Goal: Task Accomplishment & Management: Use online tool/utility

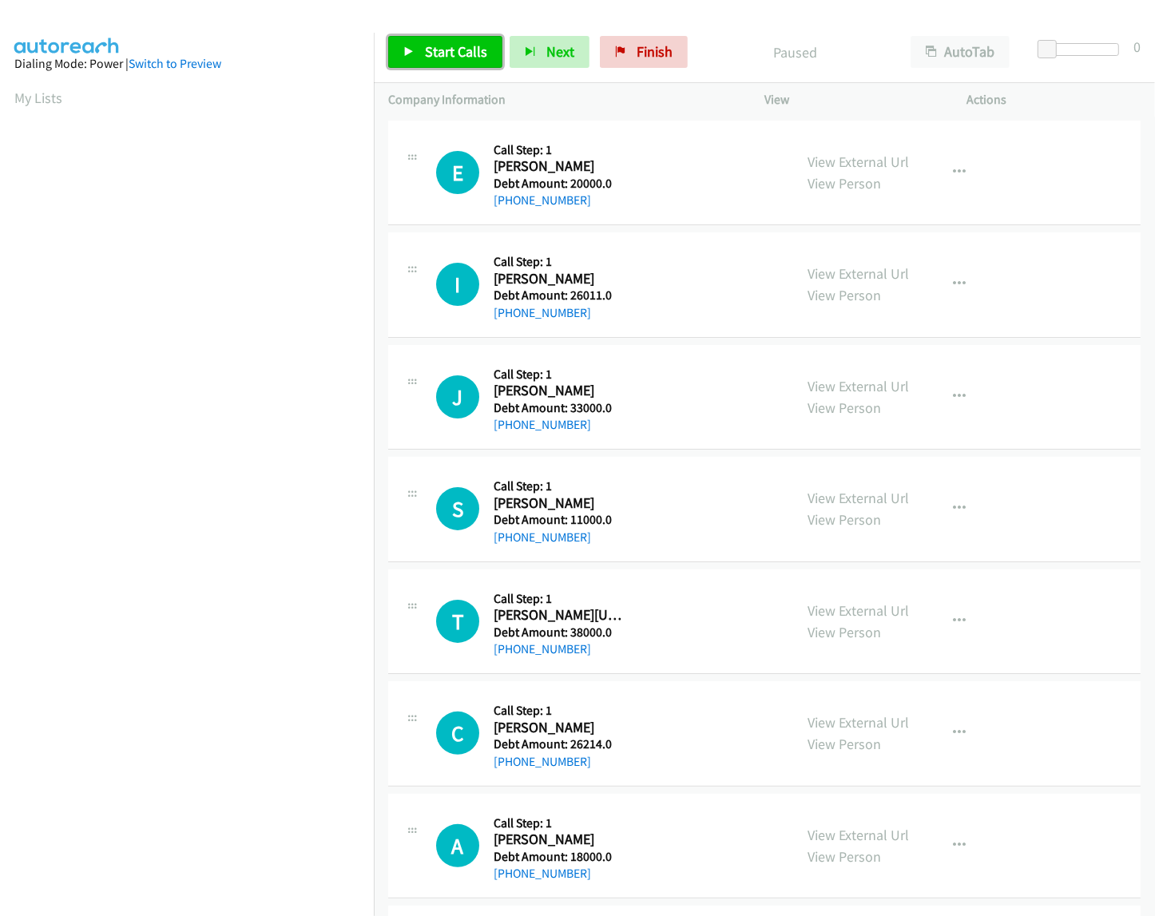
click at [439, 61] on span "Start Calls" at bounding box center [456, 51] width 62 height 18
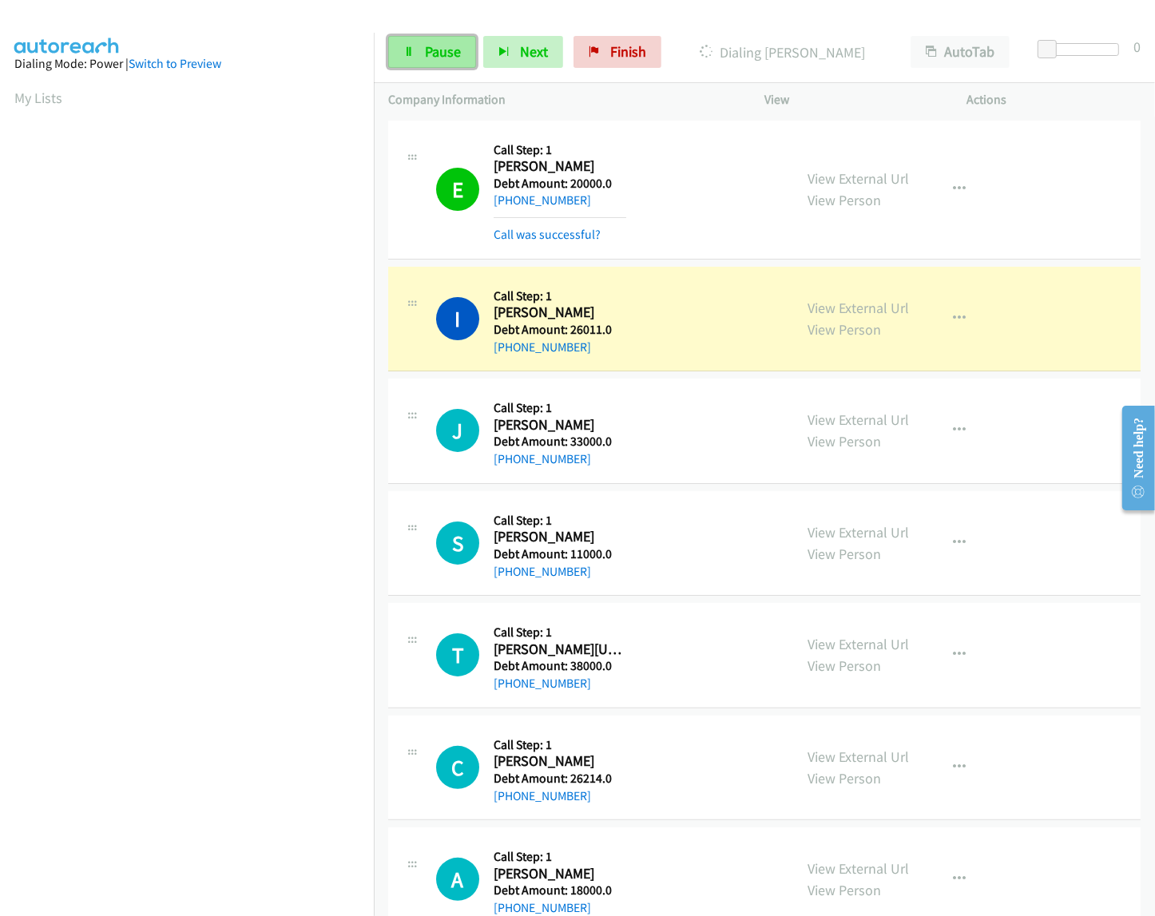
click at [453, 41] on link "Pause" at bounding box center [432, 52] width 88 height 32
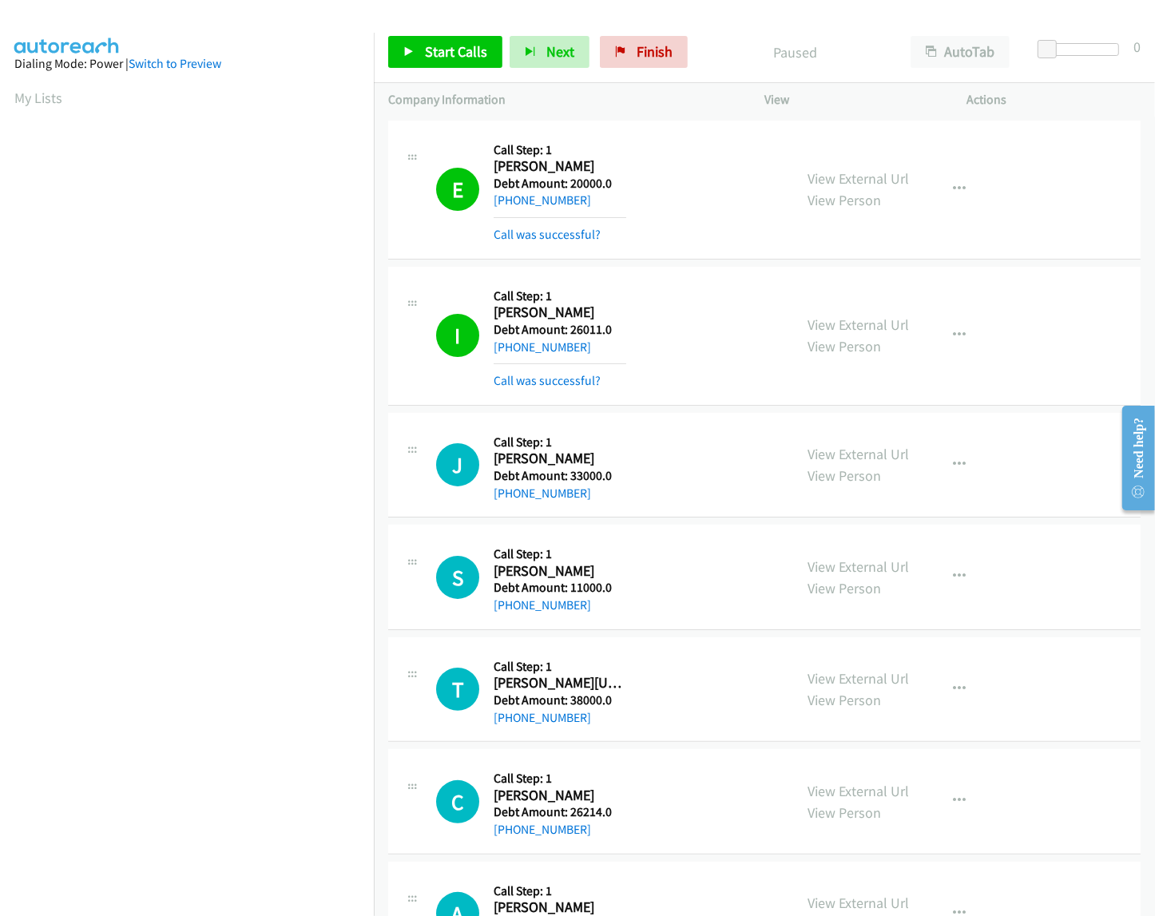
scroll to position [527, 0]
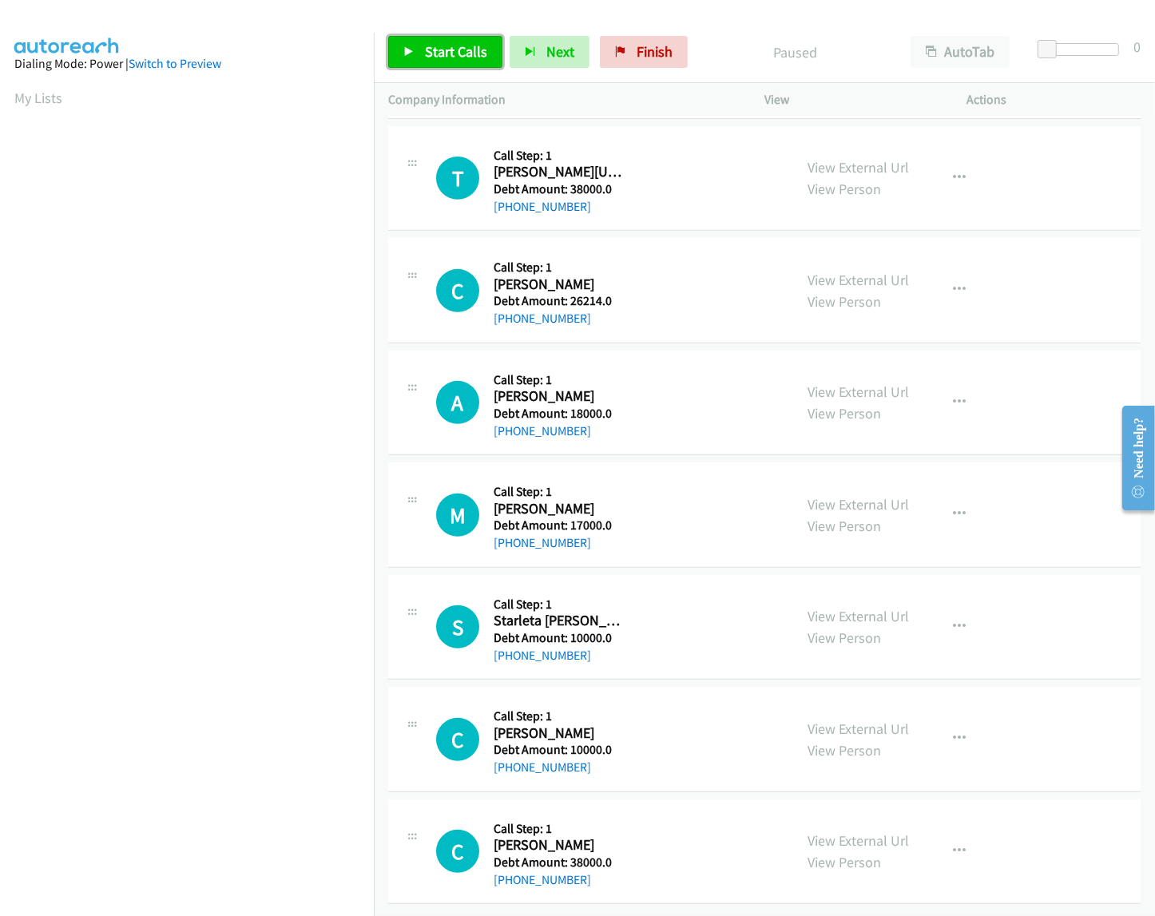
click at [463, 50] on span "Start Calls" at bounding box center [456, 51] width 62 height 18
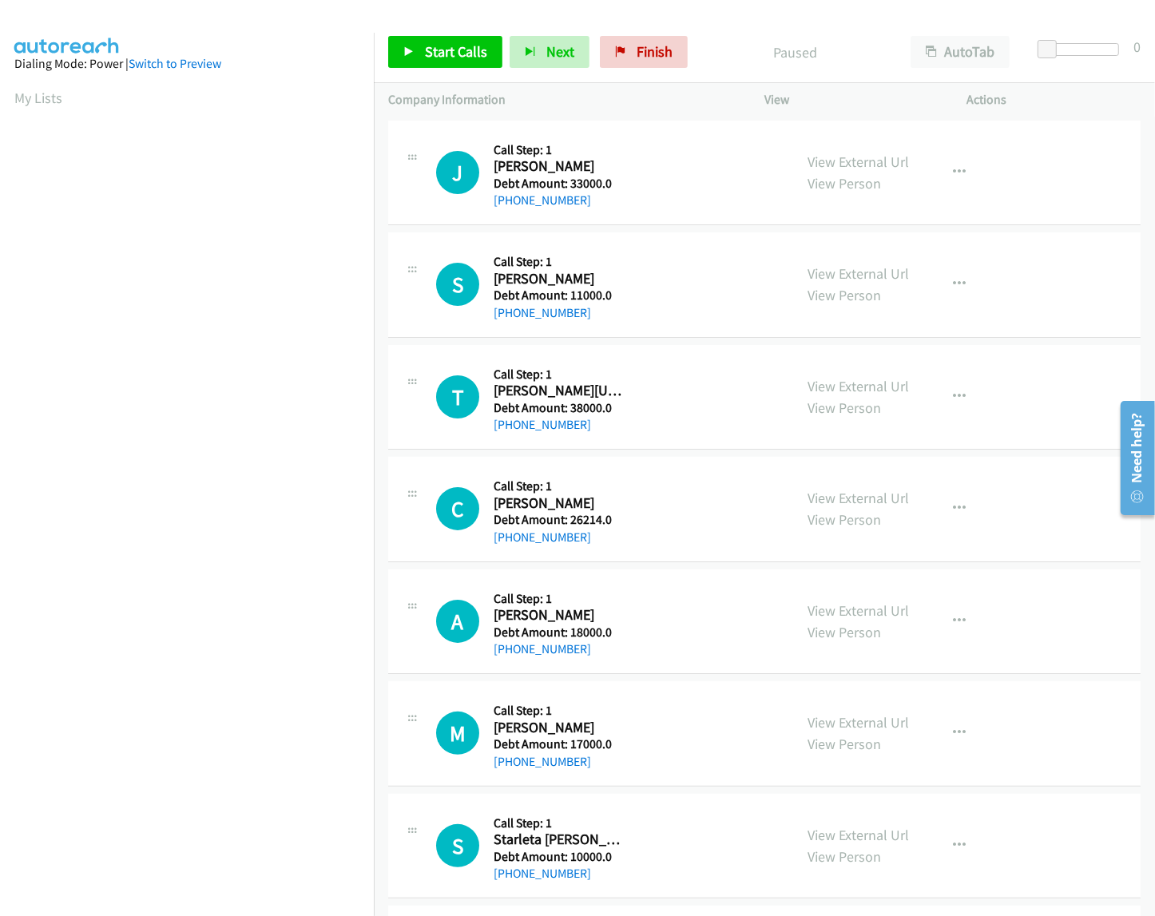
scroll to position [0, 2]
click at [429, 50] on span "Start Calls" at bounding box center [456, 51] width 62 height 18
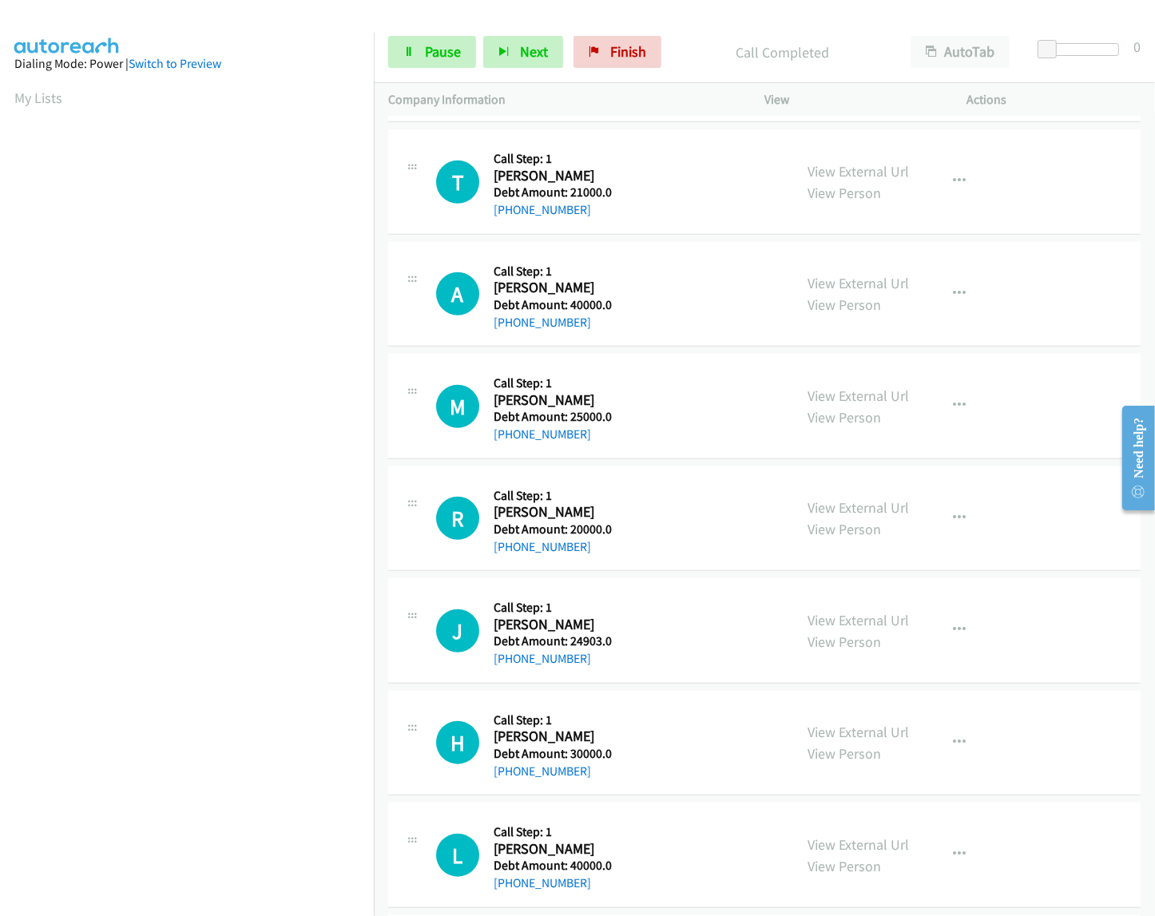
scroll to position [871, 0]
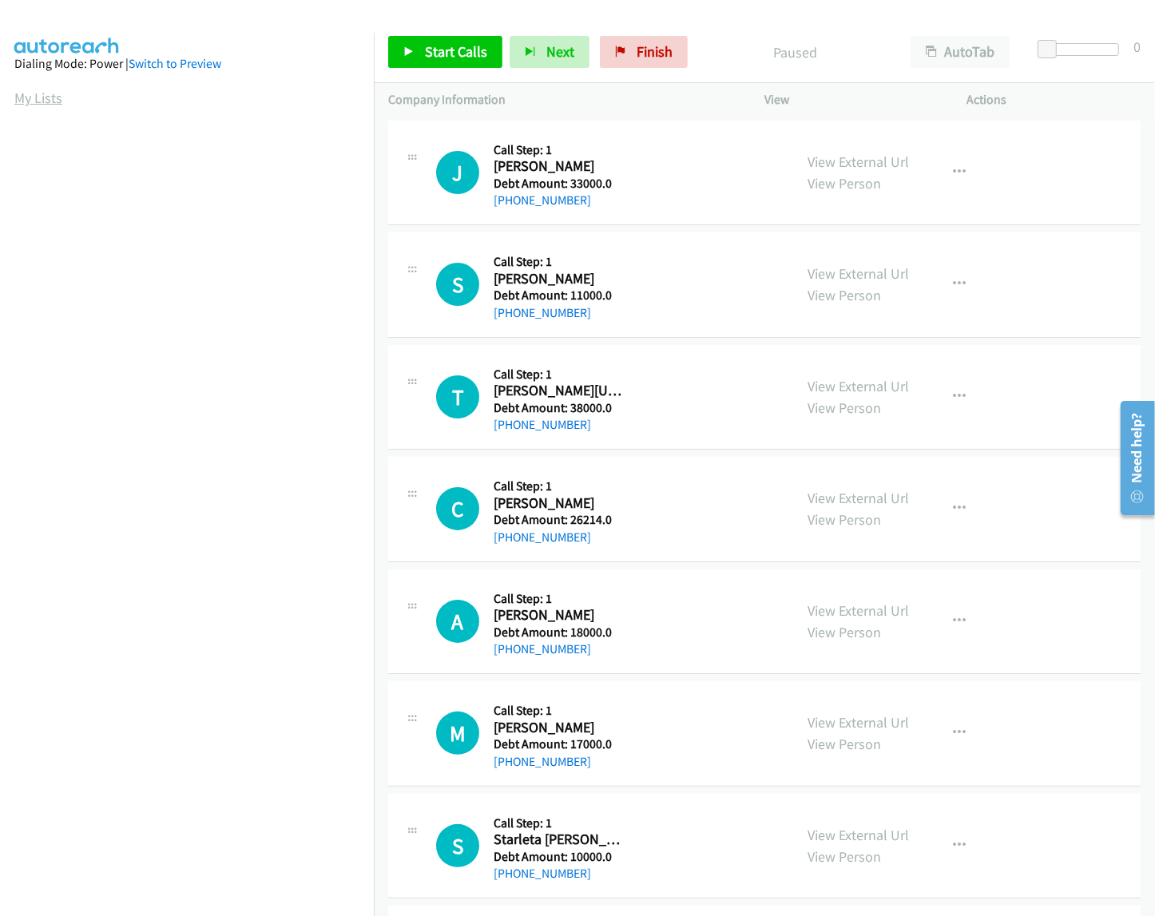
click at [41, 98] on link "My Lists" at bounding box center [38, 98] width 48 height 18
click at [458, 66] on link "Start Calls" at bounding box center [445, 52] width 114 height 32
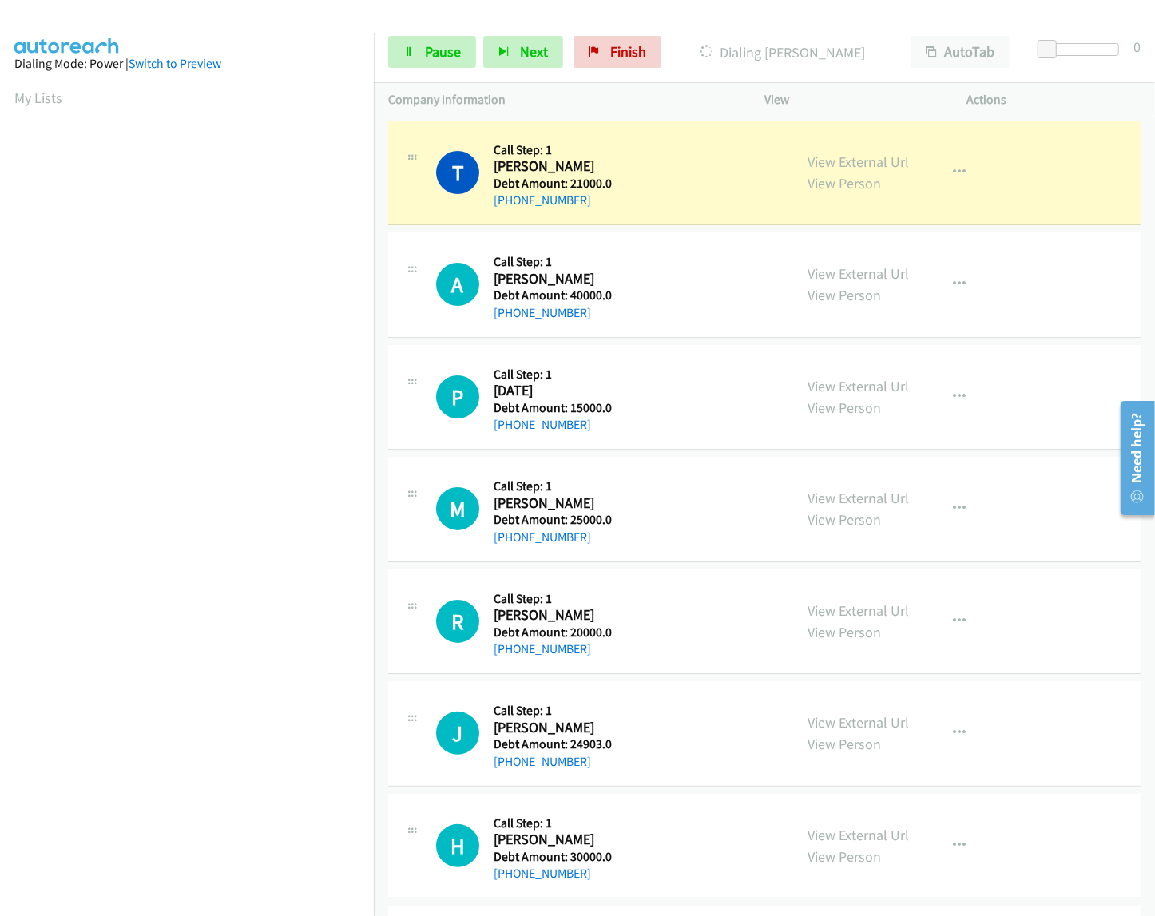
scroll to position [0, 2]
drag, startPoint x: 493, startPoint y: 161, endPoint x: 596, endPoint y: 196, distance: 109.1
click at [596, 196] on div "Callback Scheduled Call Step: 1 Timothy Kleinpeter America/Chicago Debt Amount:…" at bounding box center [554, 173] width 121 height 76
copy div "Timothy Kleinpeter America/Chicago Debt Amount: 21000.0 +1 225-278-2919"
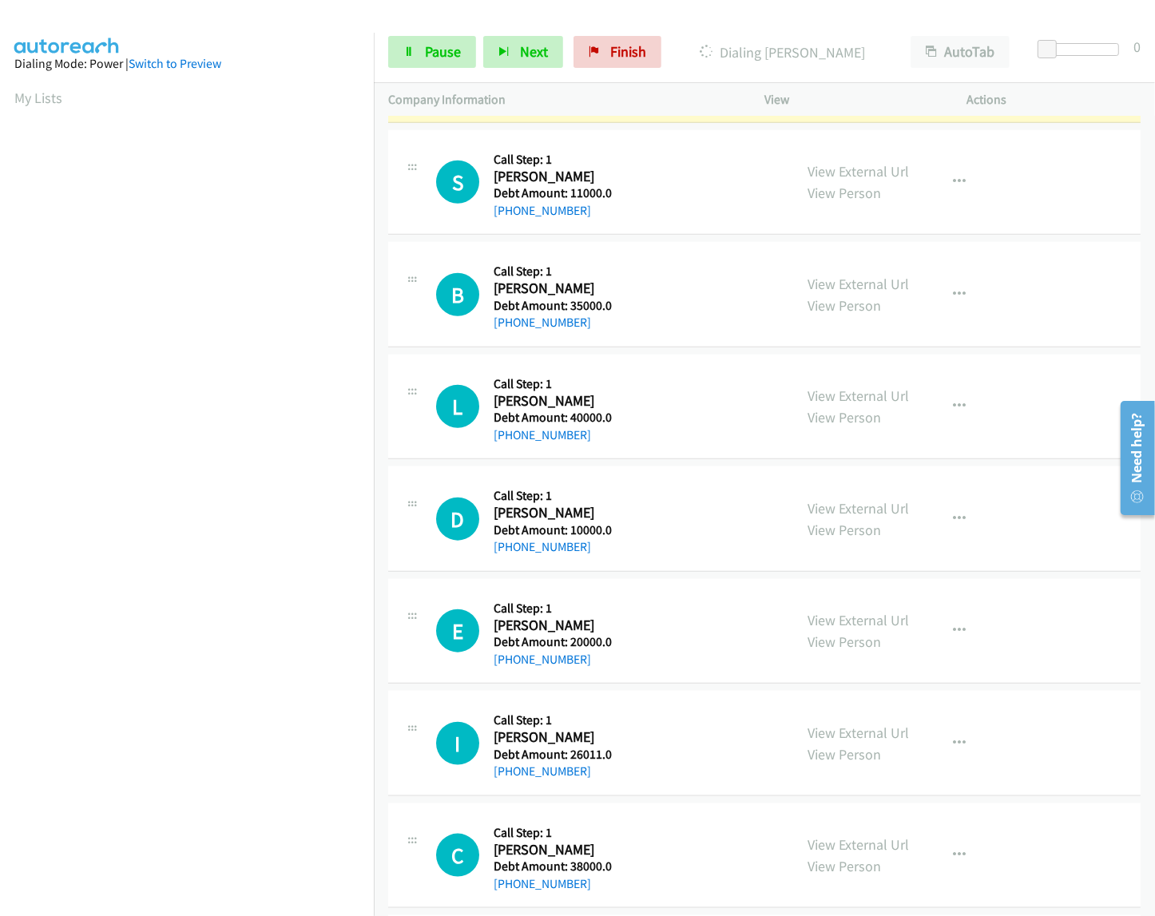
scroll to position [1130, 0]
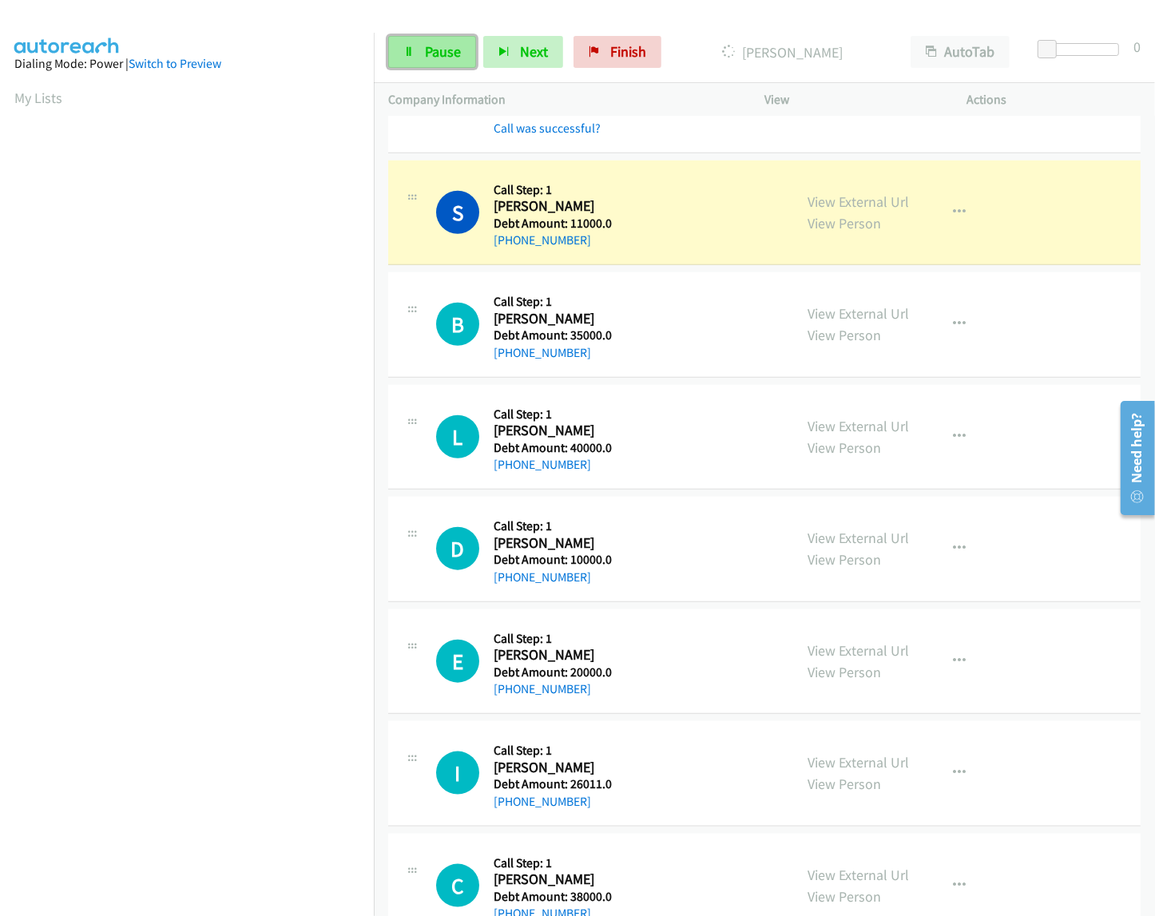
click at [447, 65] on link "Pause" at bounding box center [432, 52] width 88 height 32
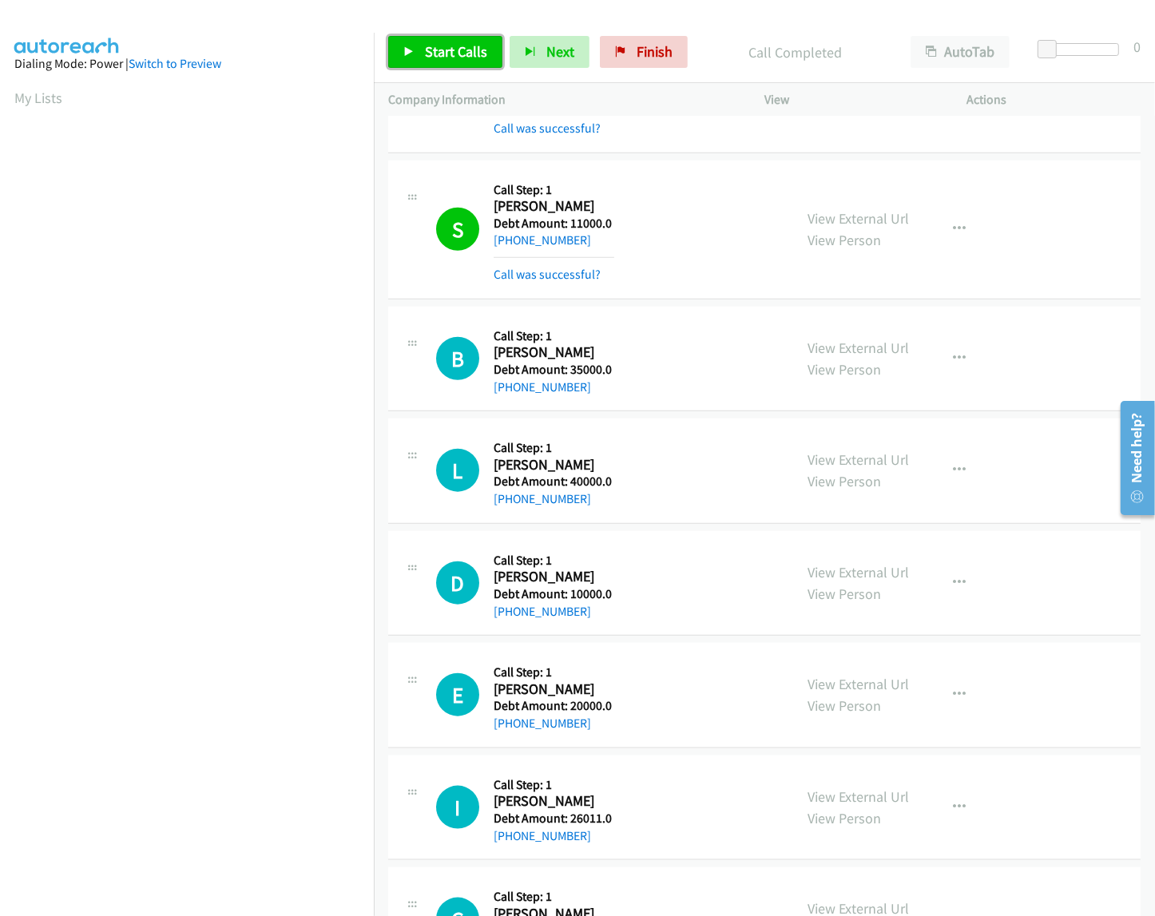
click at [483, 58] on span "Start Calls" at bounding box center [456, 51] width 62 height 18
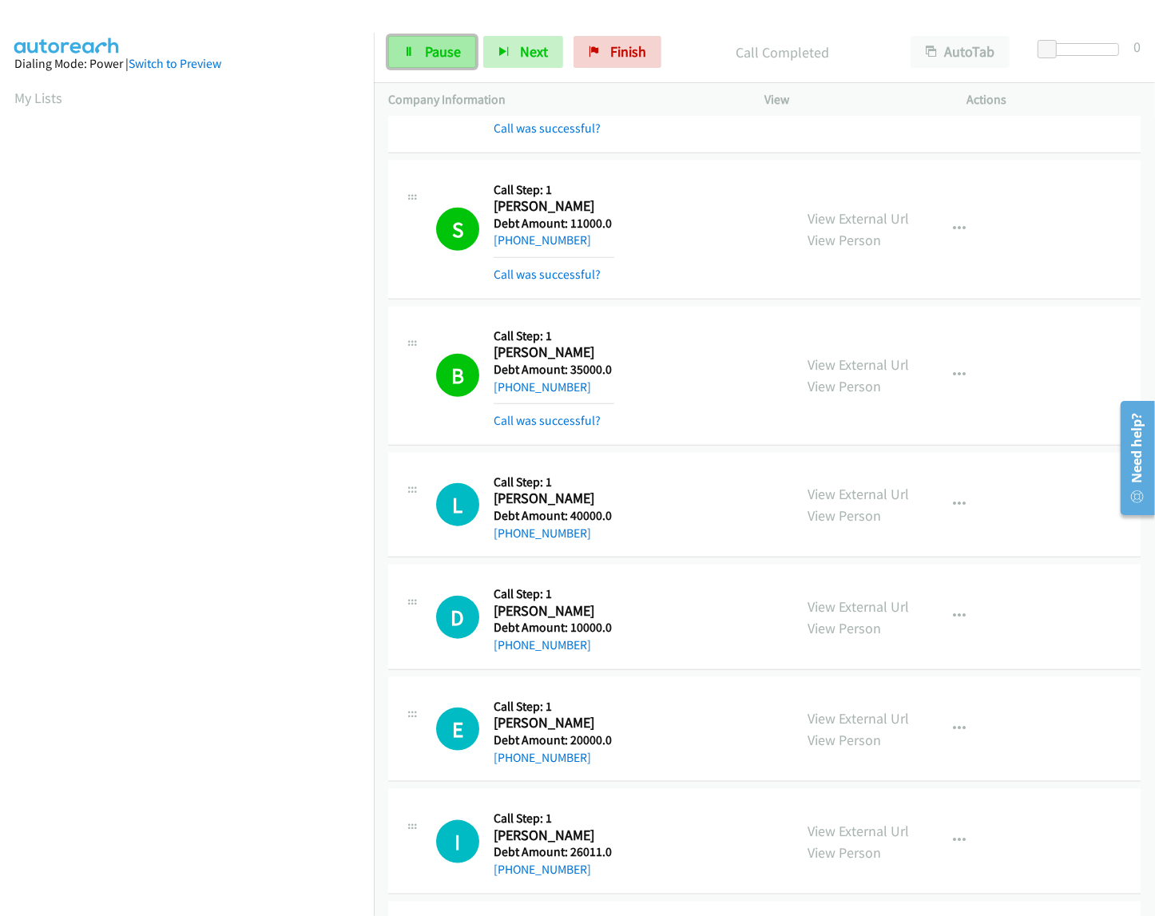
click at [426, 48] on span "Pause" at bounding box center [443, 51] width 36 height 18
click at [473, 46] on span "Start Calls" at bounding box center [456, 51] width 62 height 18
click at [342, 121] on aside "Dialing Mode: Power | Switch to Preview My Lists" at bounding box center [187, 475] width 374 height 884
click at [447, 74] on div "Start Calls Pause Next Finish Started AutoTab AutoTab 0" at bounding box center [764, 52] width 781 height 61
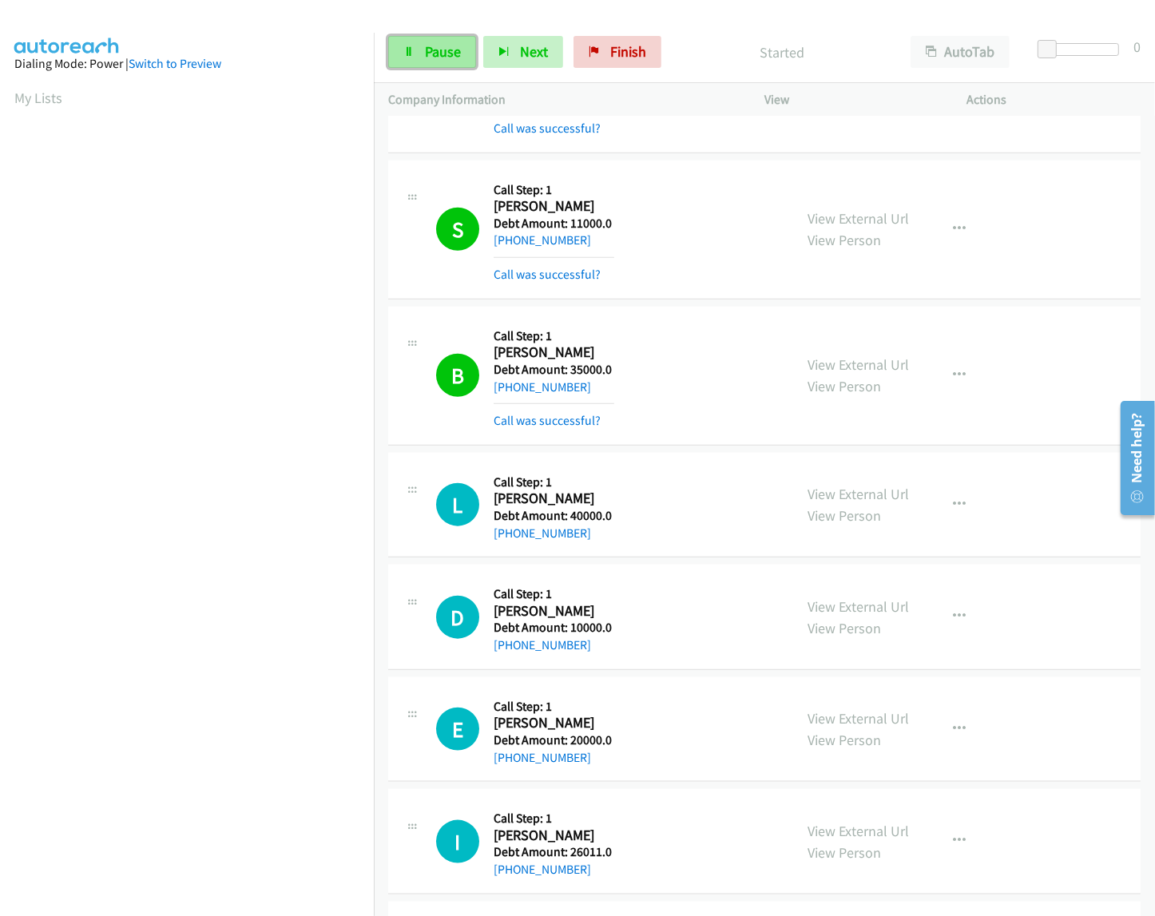
click at [446, 61] on link "Pause" at bounding box center [432, 52] width 88 height 32
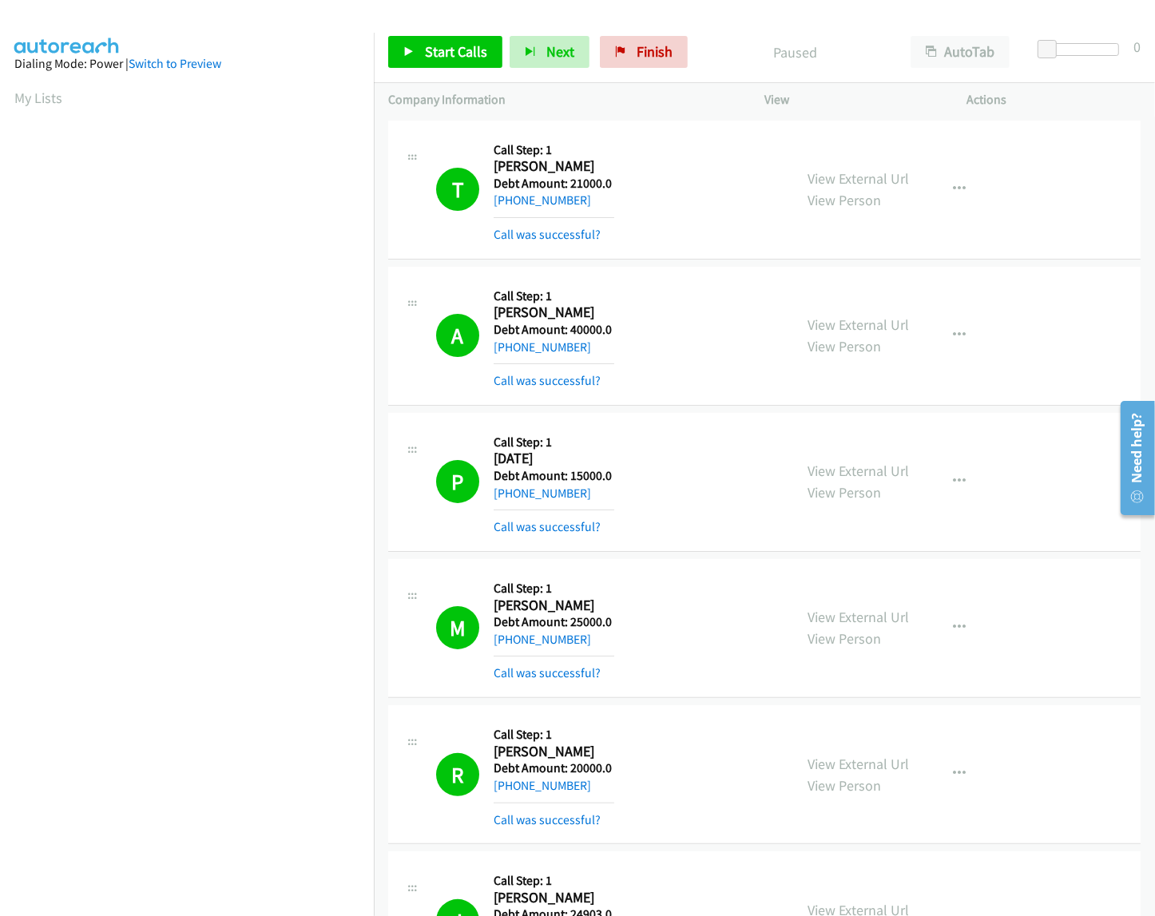
scroll to position [0, 2]
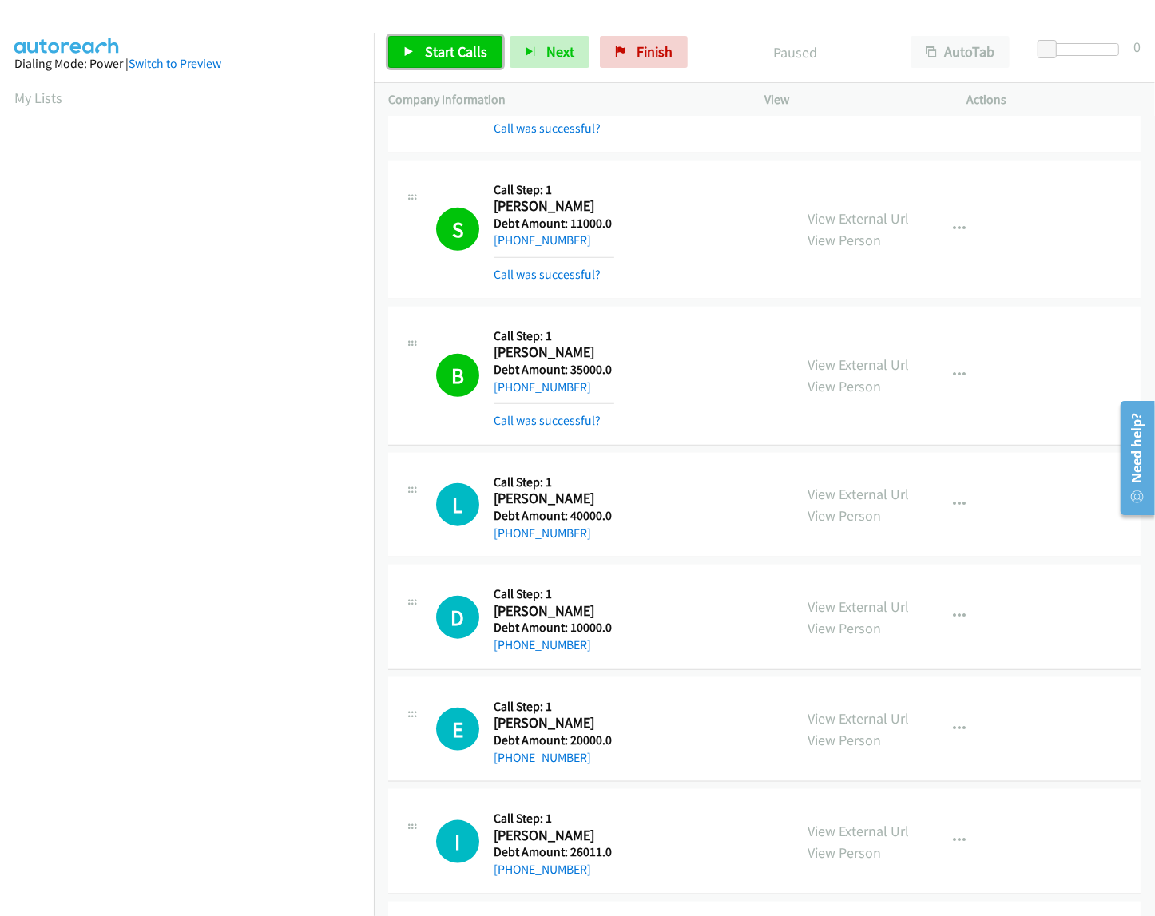
click at [430, 68] on link "Start Calls" at bounding box center [445, 52] width 114 height 32
click at [434, 54] on span "Pause" at bounding box center [443, 51] width 36 height 18
click at [434, 54] on span "Start Calls" at bounding box center [456, 51] width 62 height 18
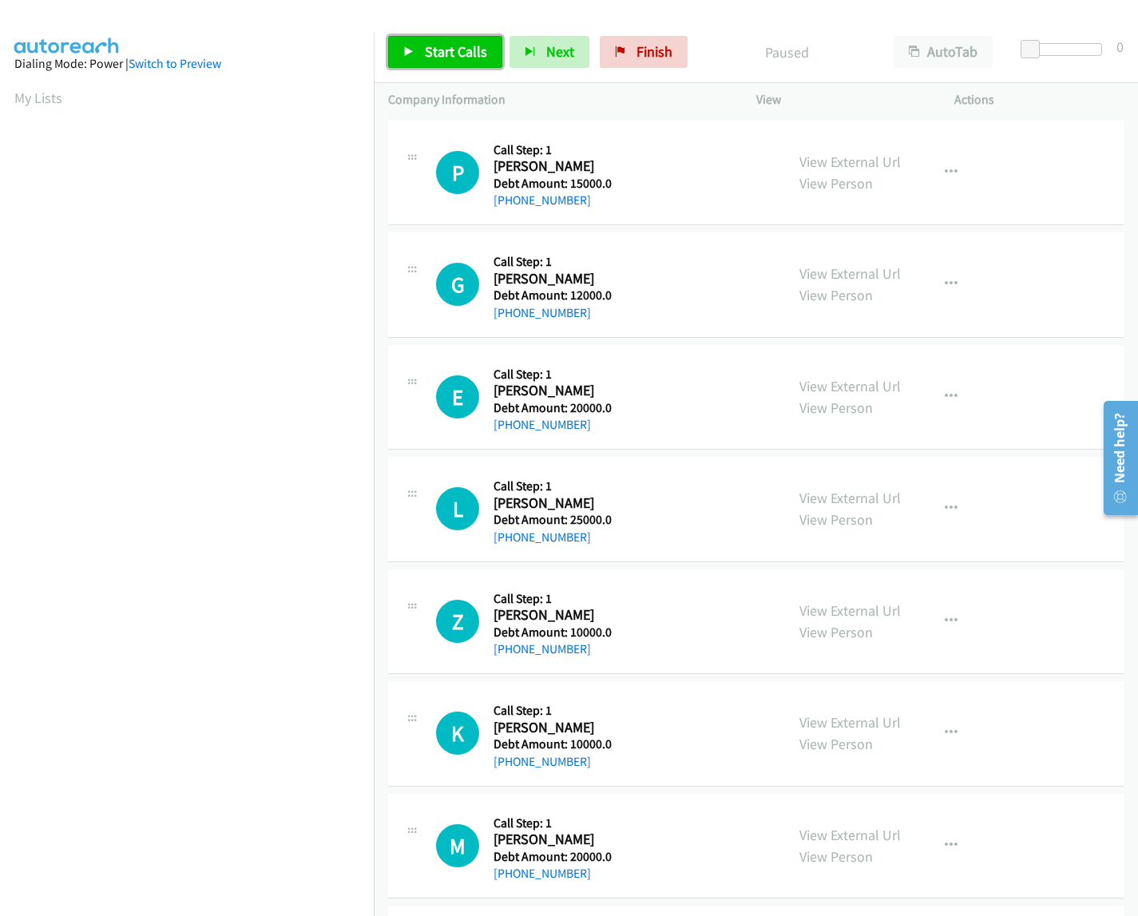
click at [418, 49] on link "Start Calls" at bounding box center [445, 52] width 114 height 32
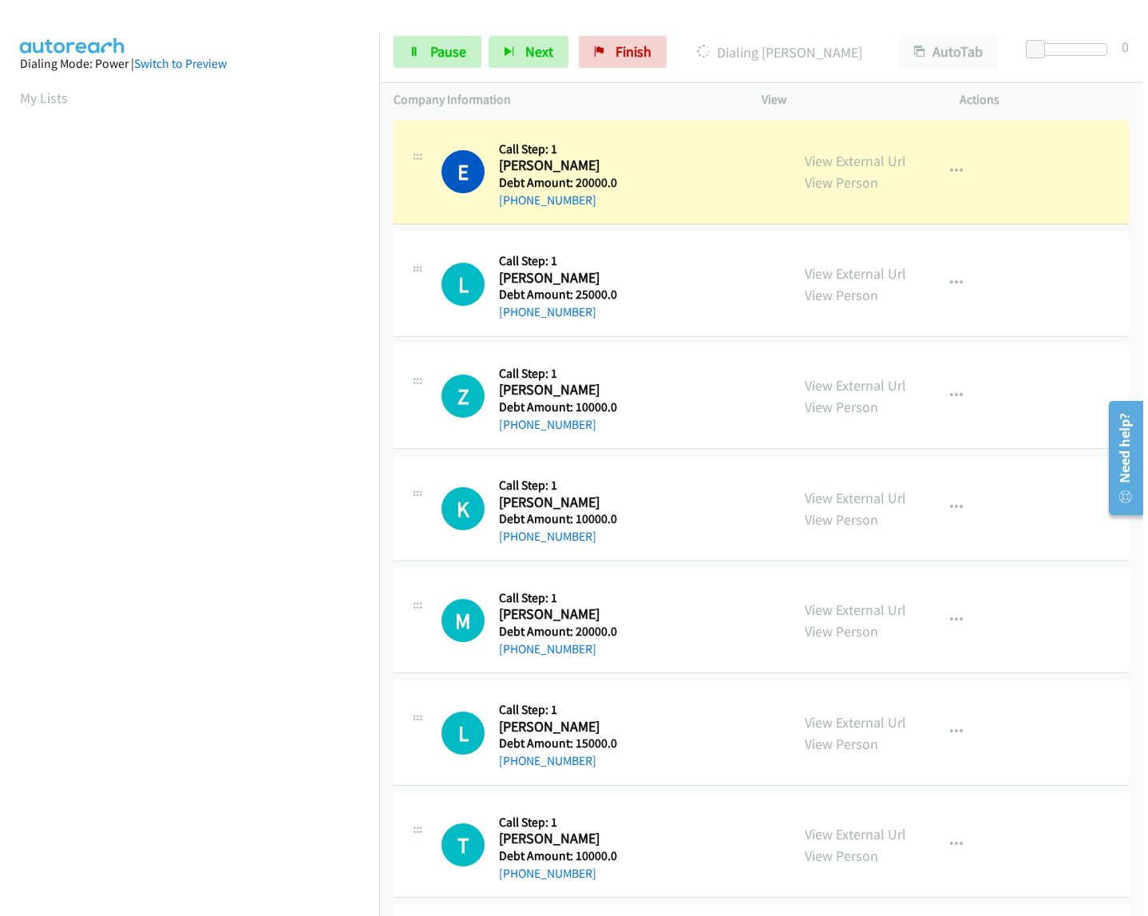
scroll to position [309, 0]
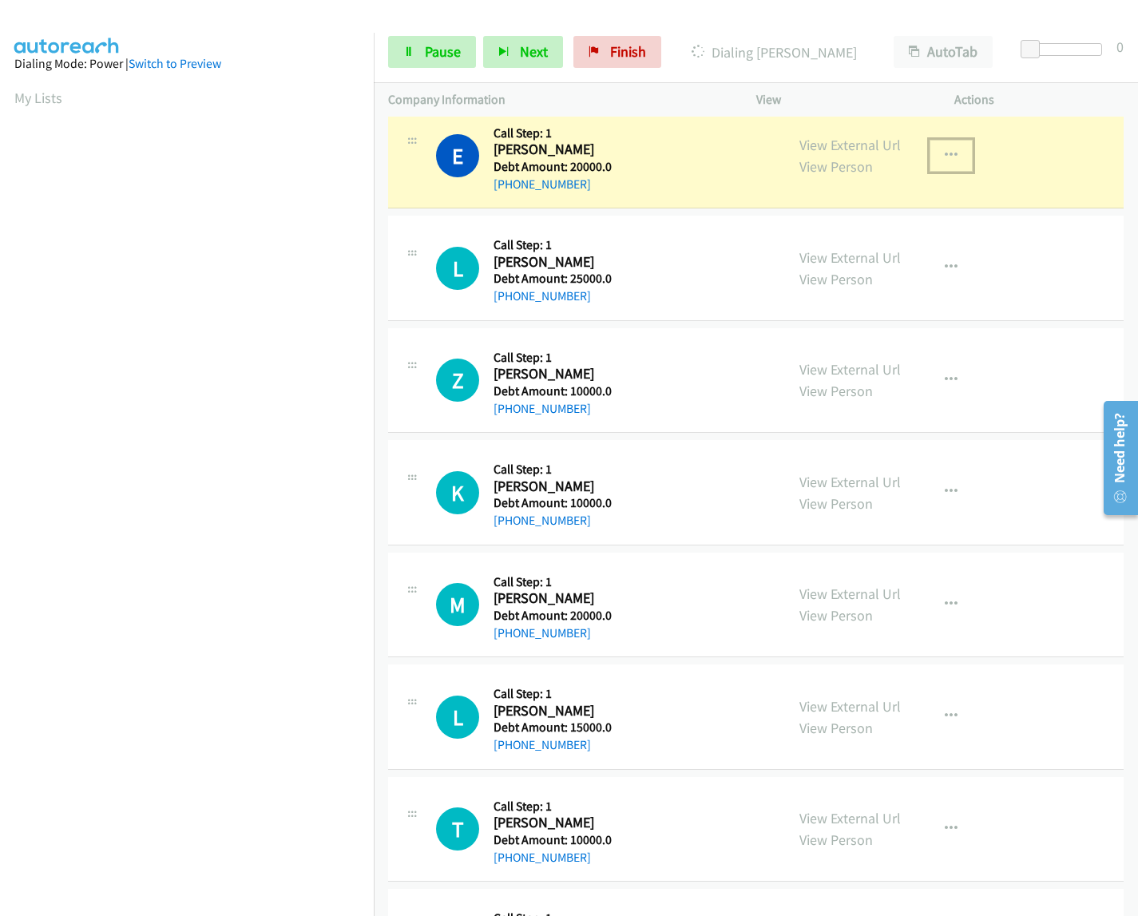
click at [945, 152] on icon "button" at bounding box center [951, 155] width 13 height 13
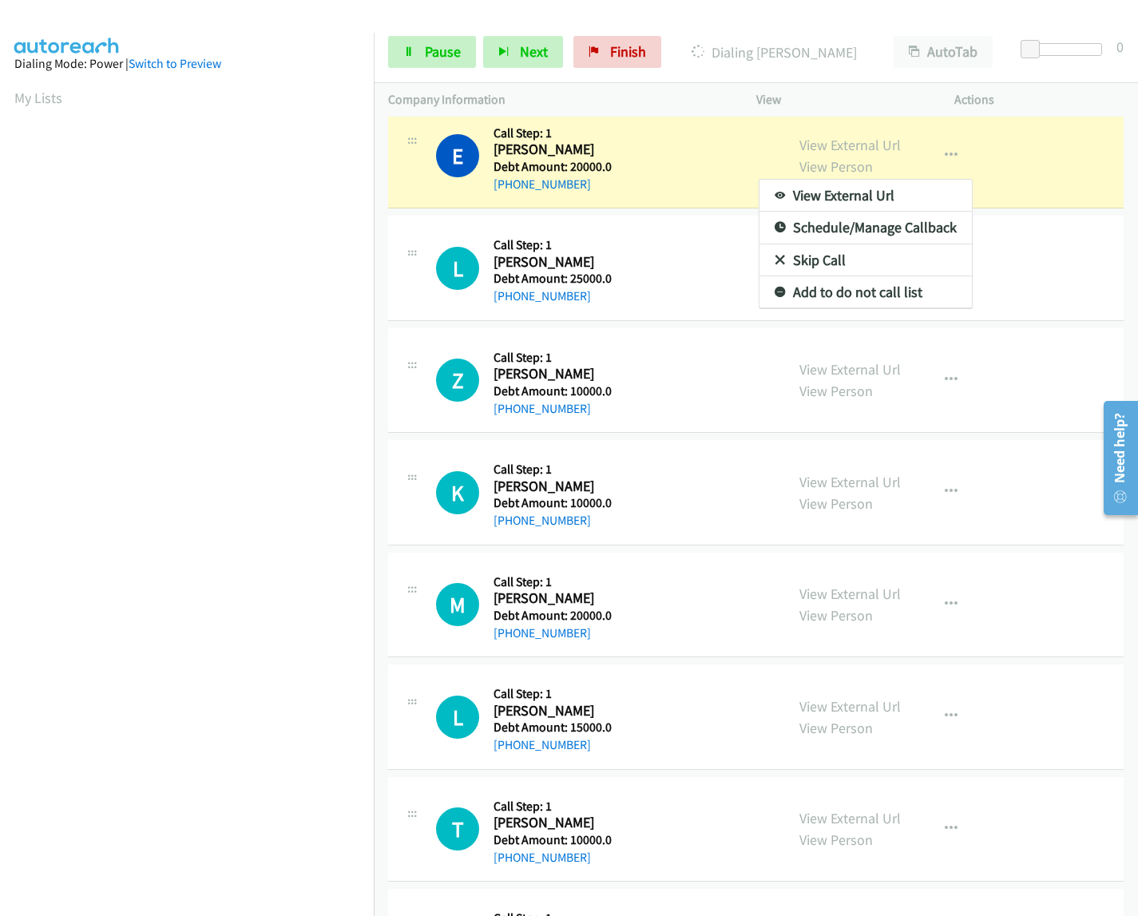
click at [1048, 237] on div at bounding box center [569, 458] width 1138 height 916
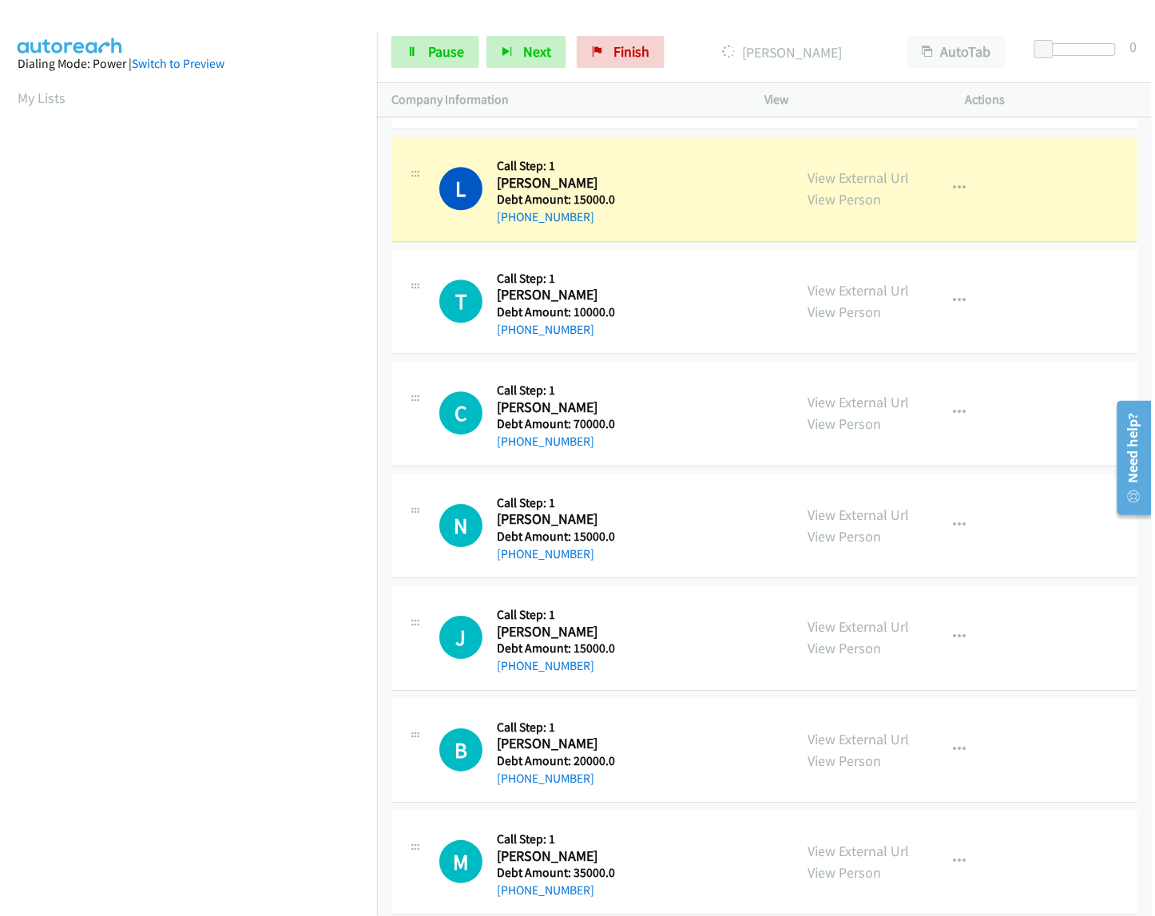
scroll to position [1020, 0]
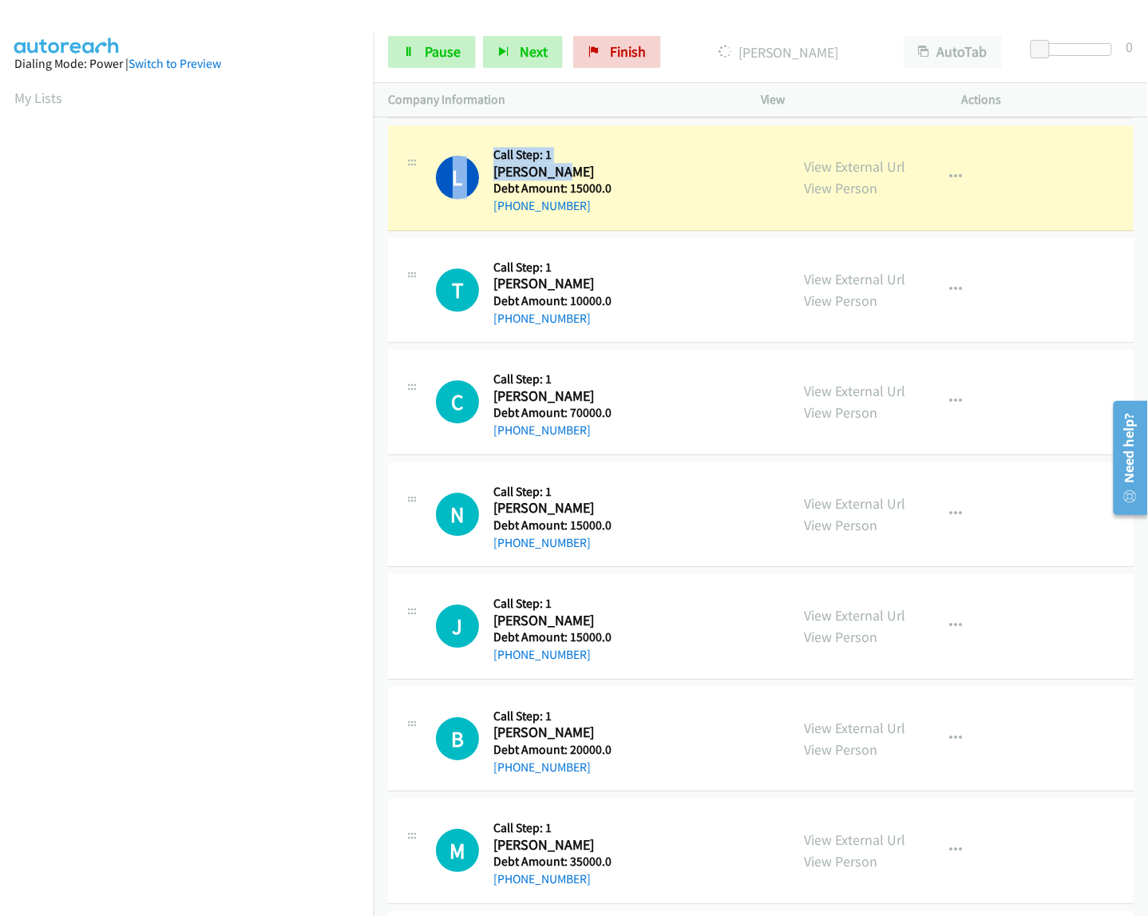
drag, startPoint x: 489, startPoint y: 169, endPoint x: 553, endPoint y: 177, distance: 65.1
click at [551, 177] on div "L Callback Scheduled Call Step: 1 Leroy V Freelon America/Los_Angeles Debt Amou…" at bounding box center [605, 178] width 339 height 76
drag, startPoint x: 599, startPoint y: 202, endPoint x: 495, endPoint y: 176, distance: 107.1
click at [495, 176] on div "Callback Scheduled Call Step: 1 Leroy V Freelon America/Los_Angeles Debt Amount…" at bounding box center [553, 178] width 118 height 76
copy div "Leroy V Freelon America/Los_Angeles Debt Amount: 15000.0 +1 818-259-7214"
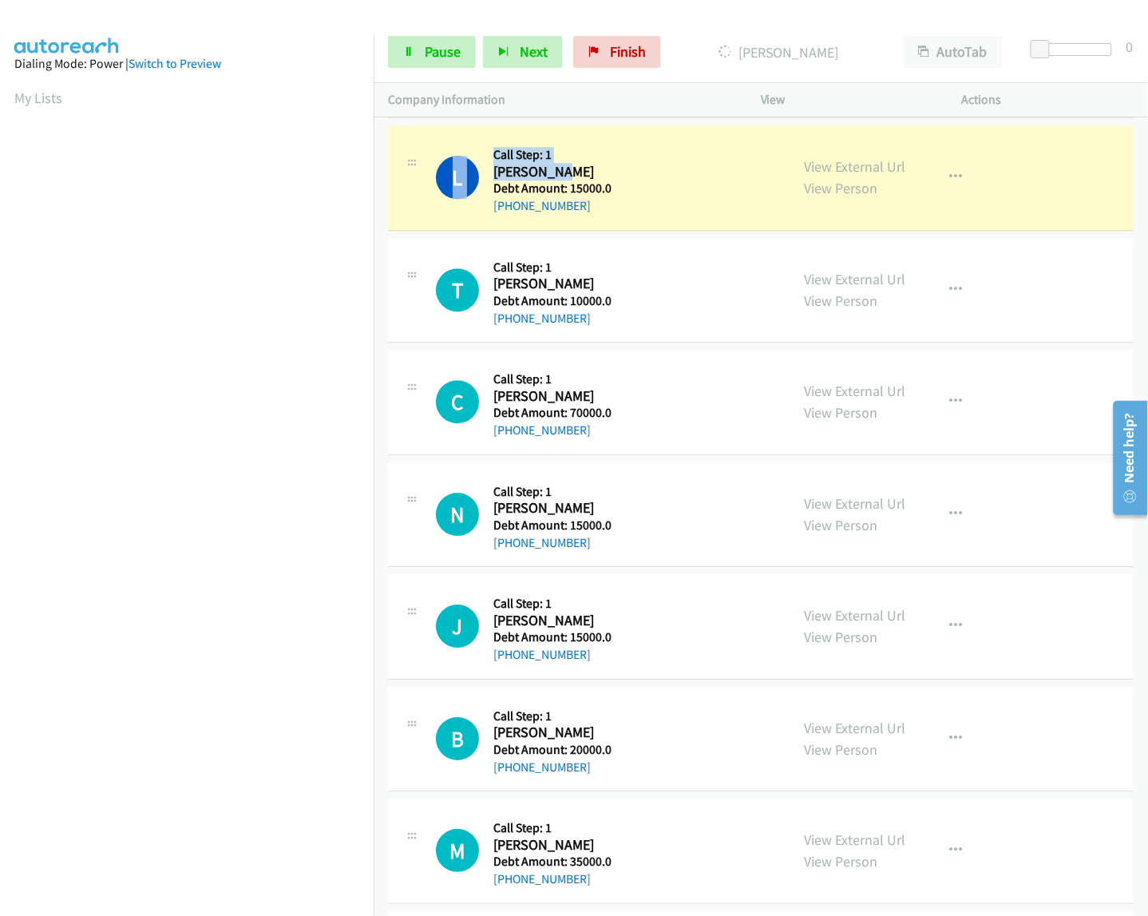
copy div "Leroy V Freelon America/Los_Angeles Debt Amount: 15000.0 +1 818-259-7214"
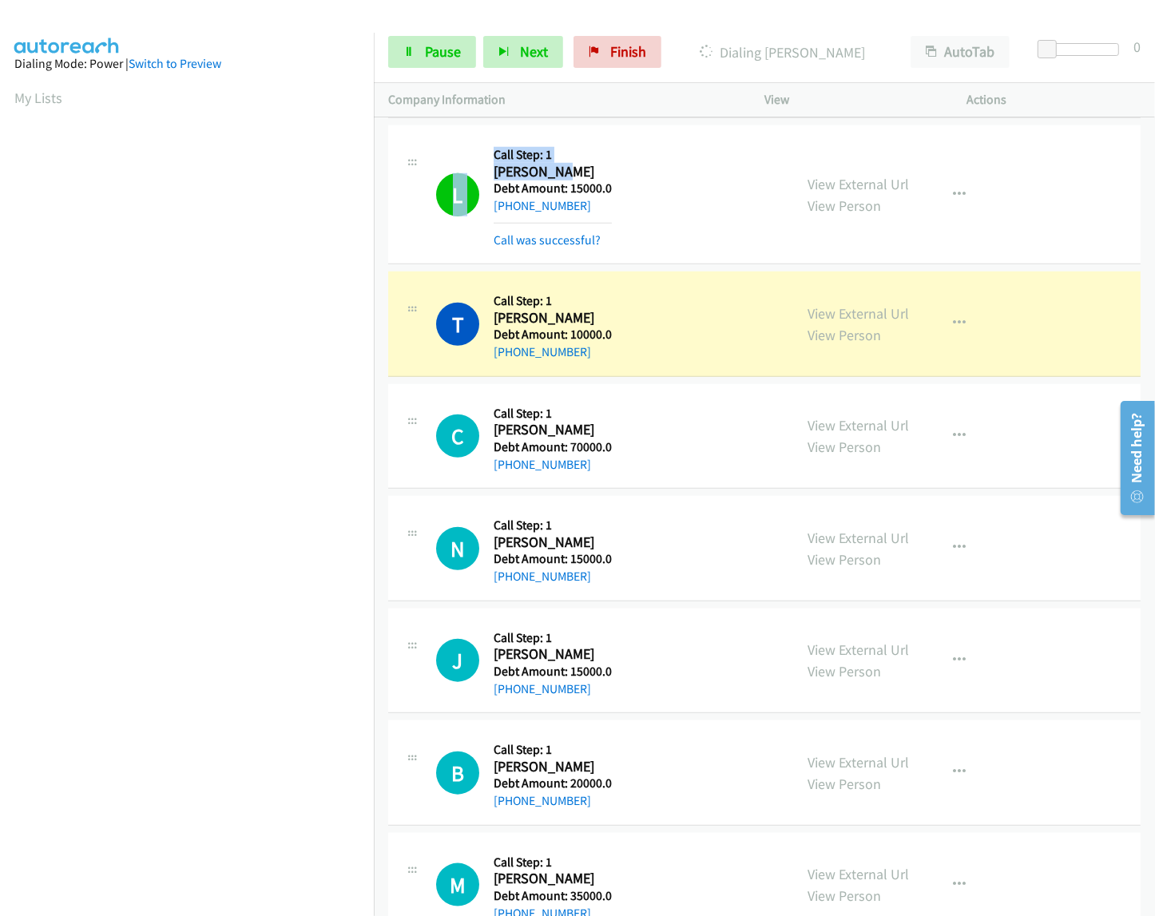
drag, startPoint x: 494, startPoint y: 322, endPoint x: 615, endPoint y: 349, distance: 124.4
click at [615, 349] on div "T Callback Scheduled Call Step: 1 Toby Payne America/New_York Debt Amount: 1000…" at bounding box center [607, 324] width 343 height 76
copy div "Toby Payne America/New_York Debt Amount: 10000.0 +1 443-622-6936"
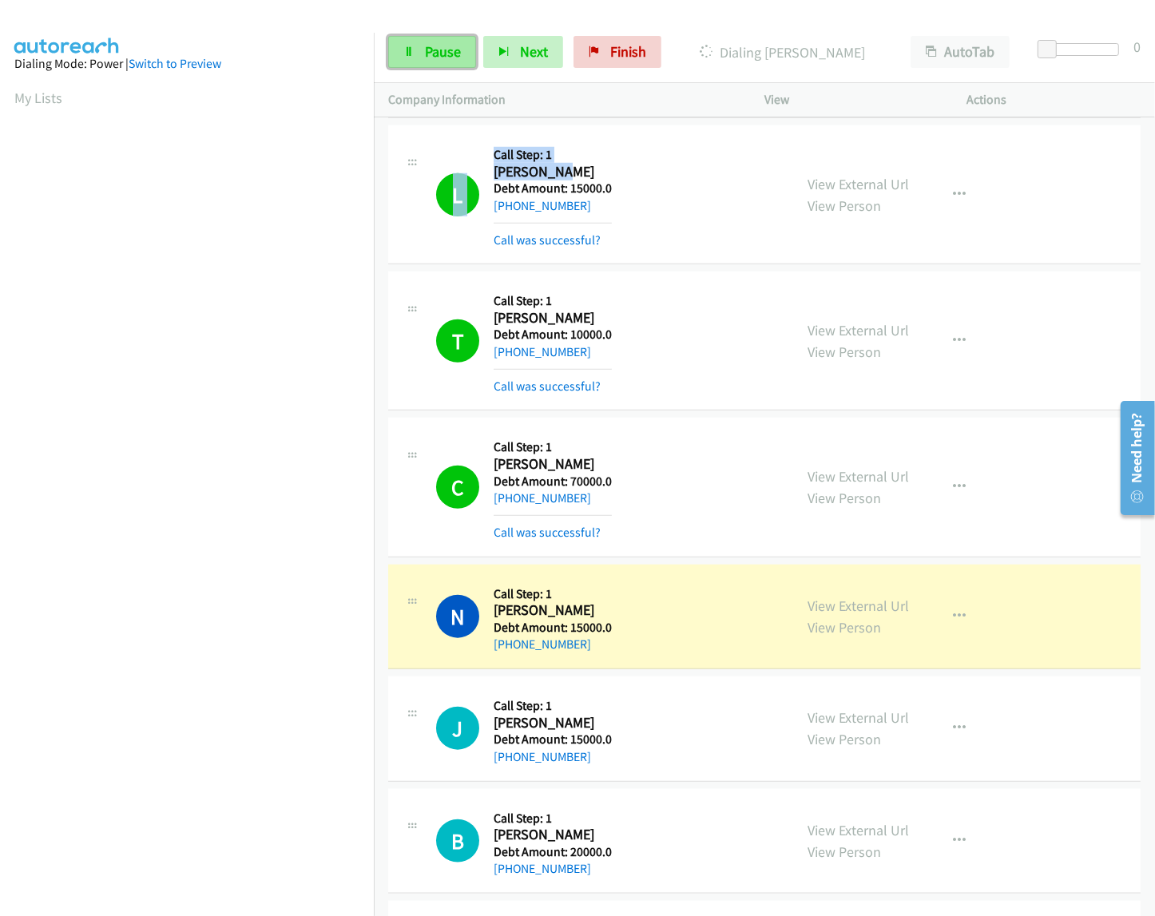
click at [420, 54] on link "Pause" at bounding box center [432, 52] width 88 height 32
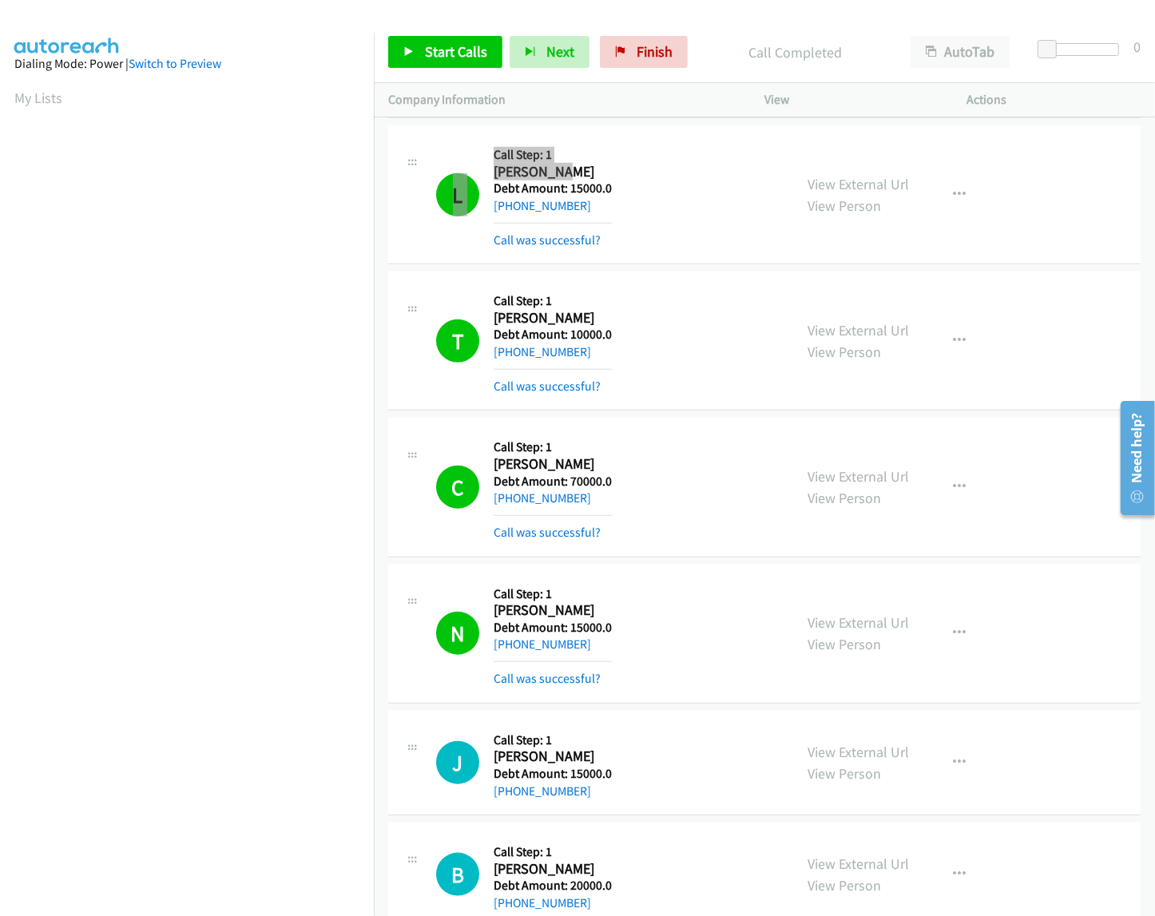
scroll to position [0, 2]
click at [448, 46] on span "Start Calls" at bounding box center [456, 51] width 62 height 18
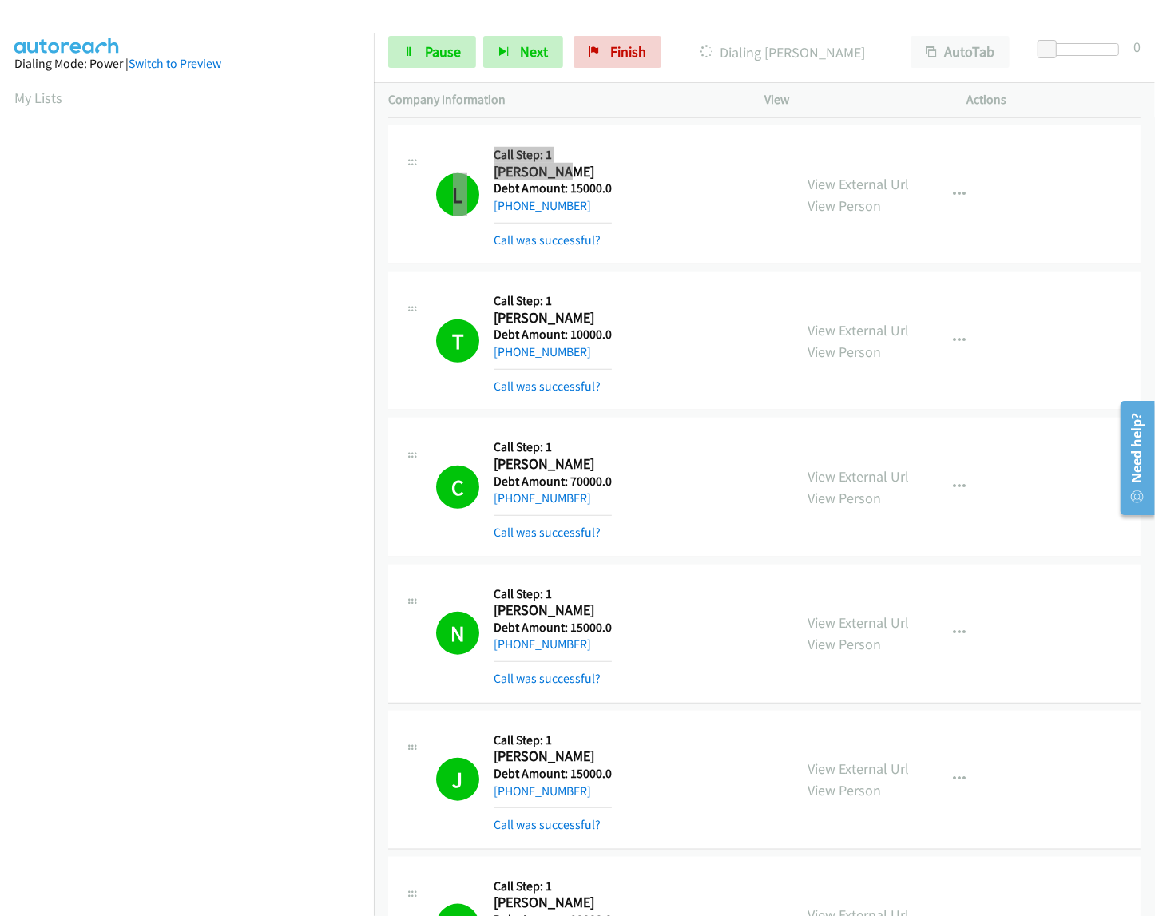
scroll to position [1705, 0]
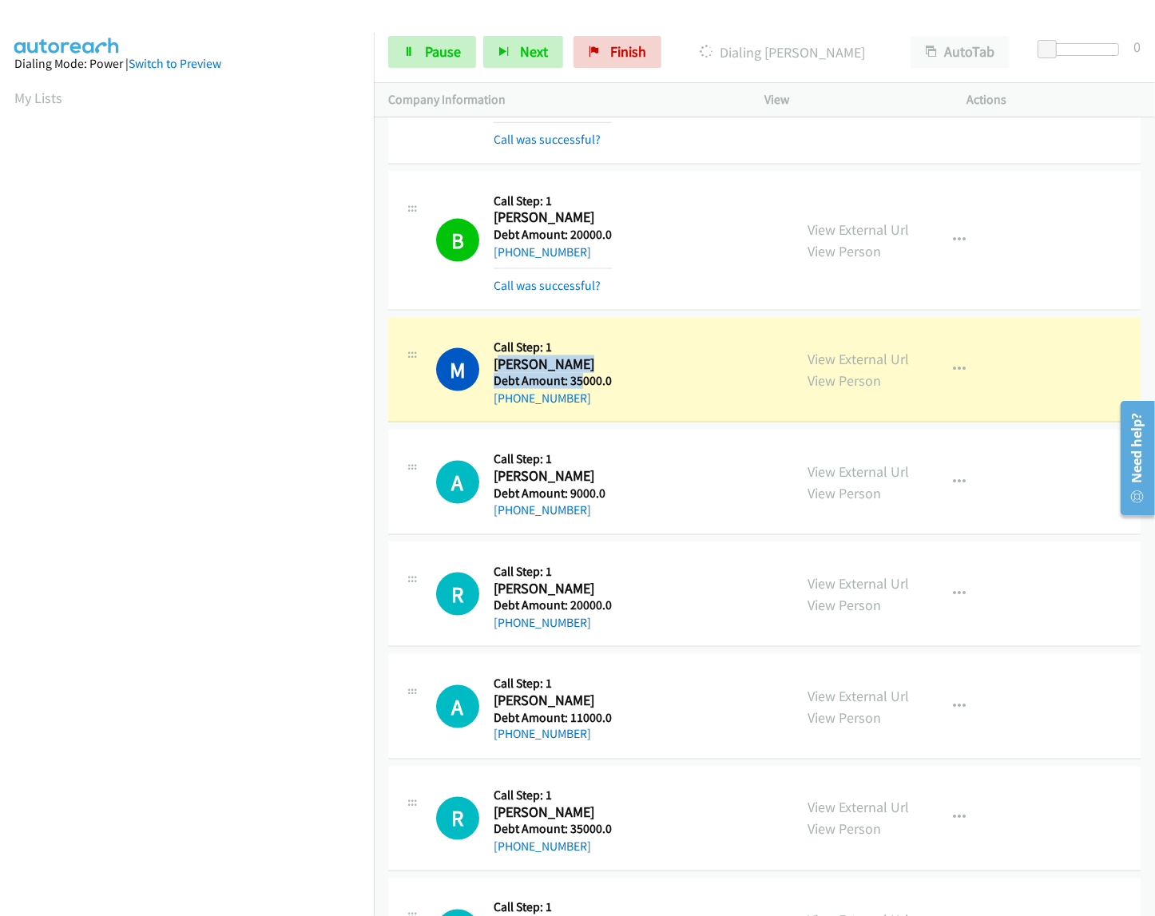
drag, startPoint x: 499, startPoint y: 372, endPoint x: 591, endPoint y: 373, distance: 91.9
click at [581, 382] on div "Callback Scheduled Call Step: 1 Mary Jane Abad America/Los_Angeles Debt Amount:…" at bounding box center [553, 370] width 118 height 76
click at [592, 372] on h2 "Mary Jane Abad" at bounding box center [552, 364] width 116 height 18
drag, startPoint x: 495, startPoint y: 369, endPoint x: 609, endPoint y: 399, distance: 117.4
click at [609, 399] on div "Callback Scheduled Call Step: 1 Mary Jane Abad America/Los_Angeles Debt Amount:…" at bounding box center [553, 370] width 118 height 76
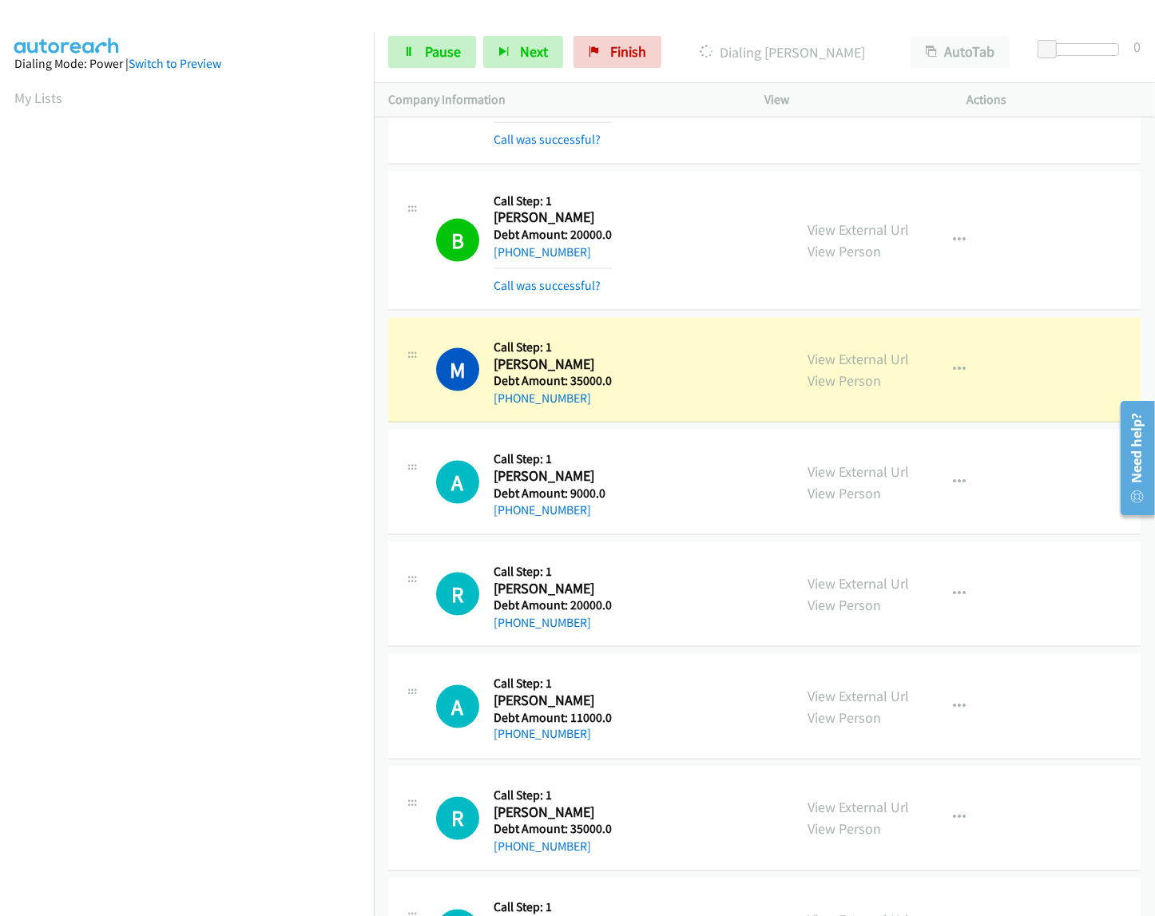
copy div "Mary Jane Abad America/Los_Angeles Debt Amount: 35000.0 +1 626-232-0551"
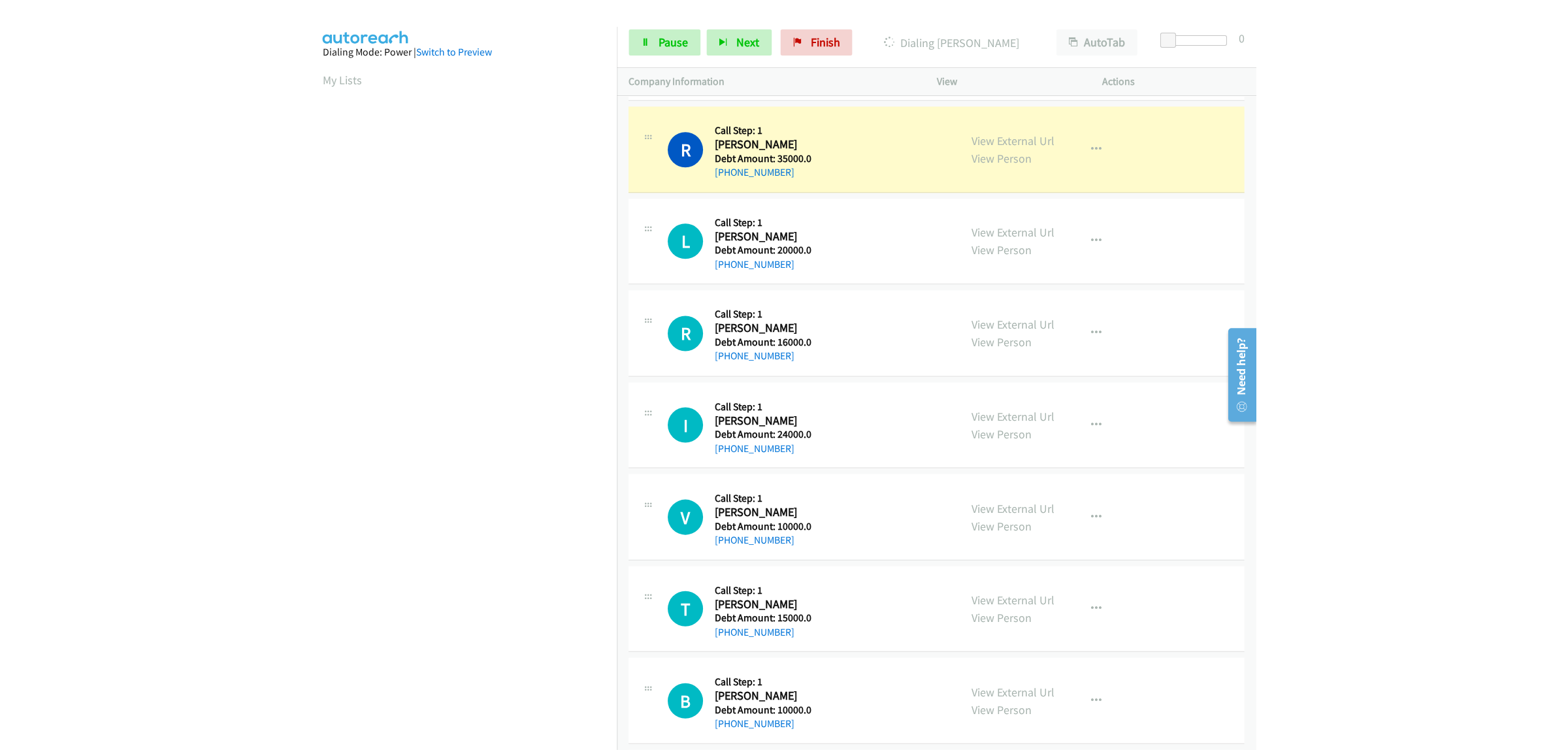
scroll to position [2032, 0]
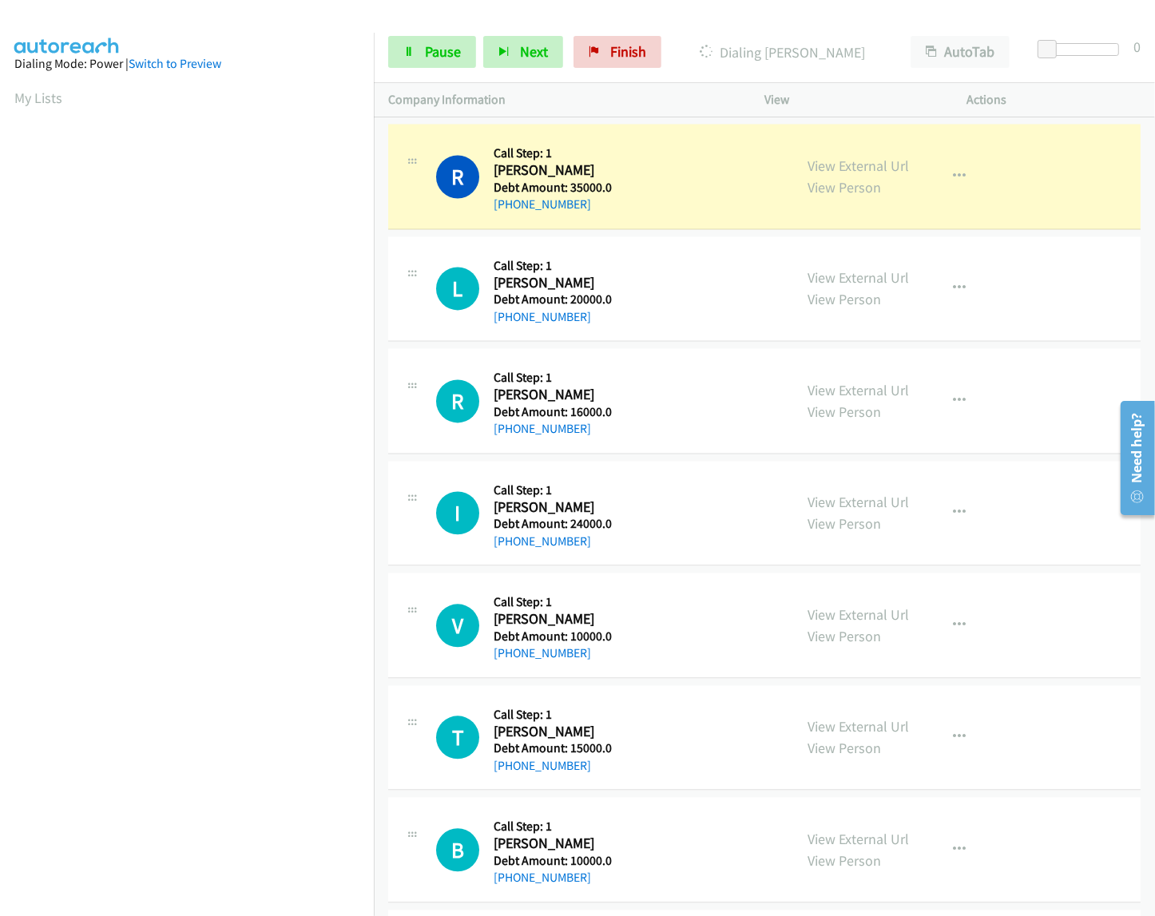
click at [373, 220] on nav "Dialing Mode: Power | Switch to Preview My Lists" at bounding box center [187, 491] width 375 height 916
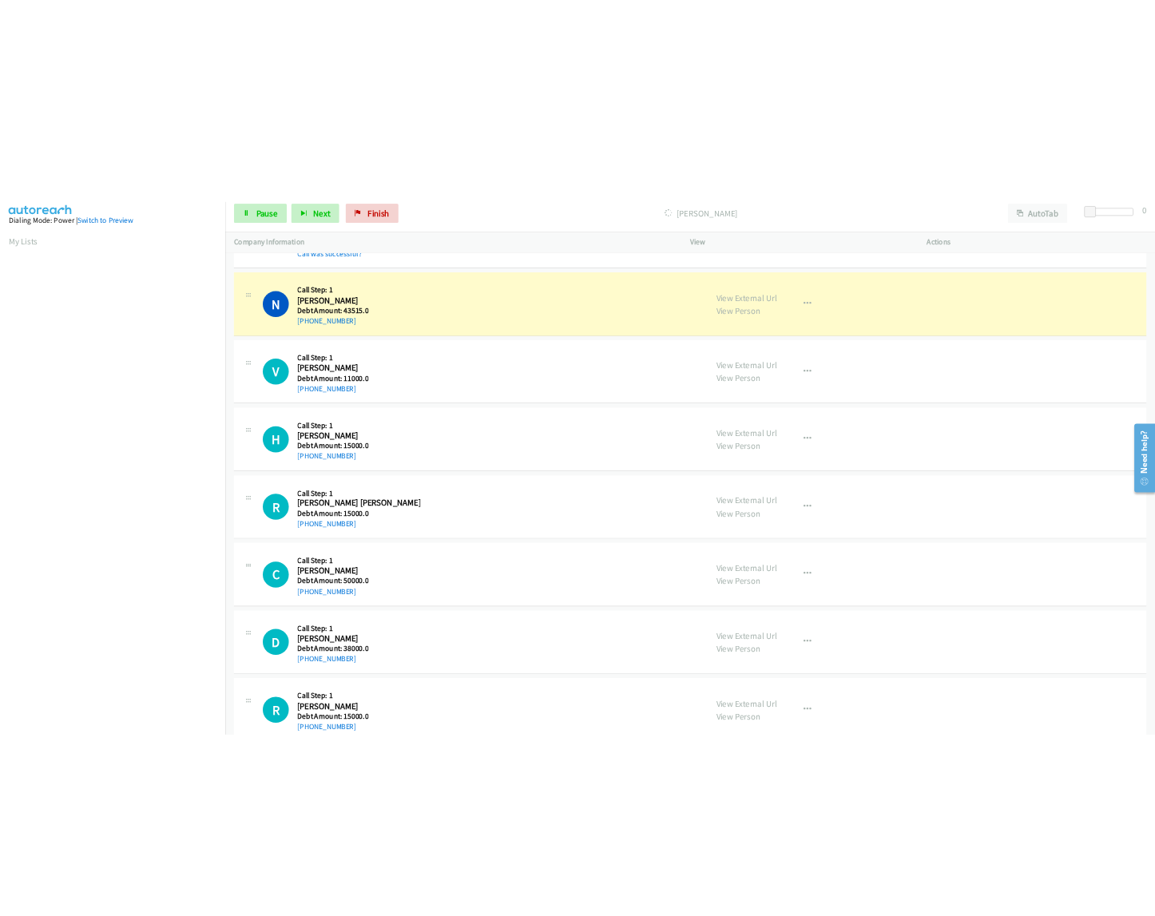
scroll to position [4702, 0]
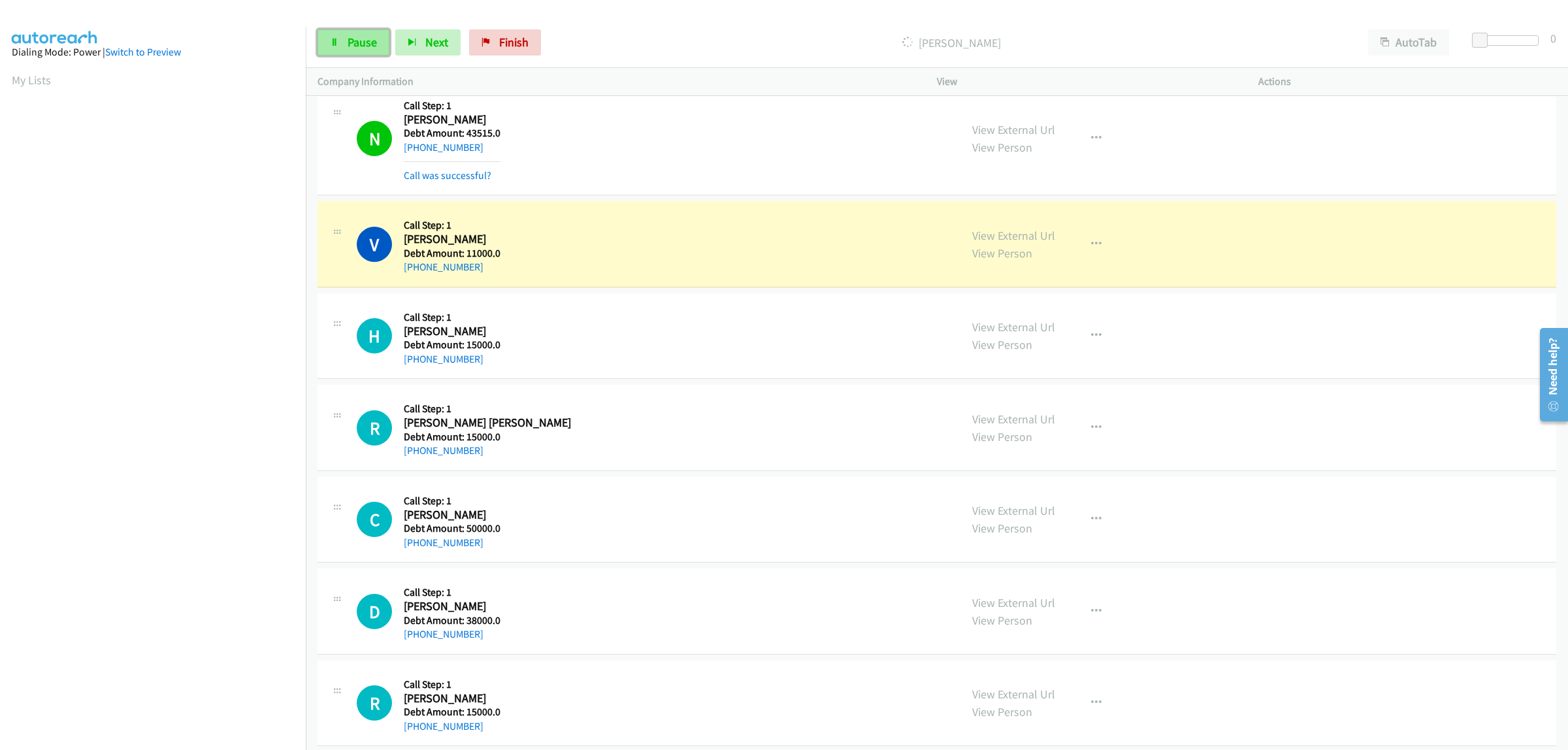
click at [367, 39] on span "Pause" at bounding box center [362, 42] width 29 height 15
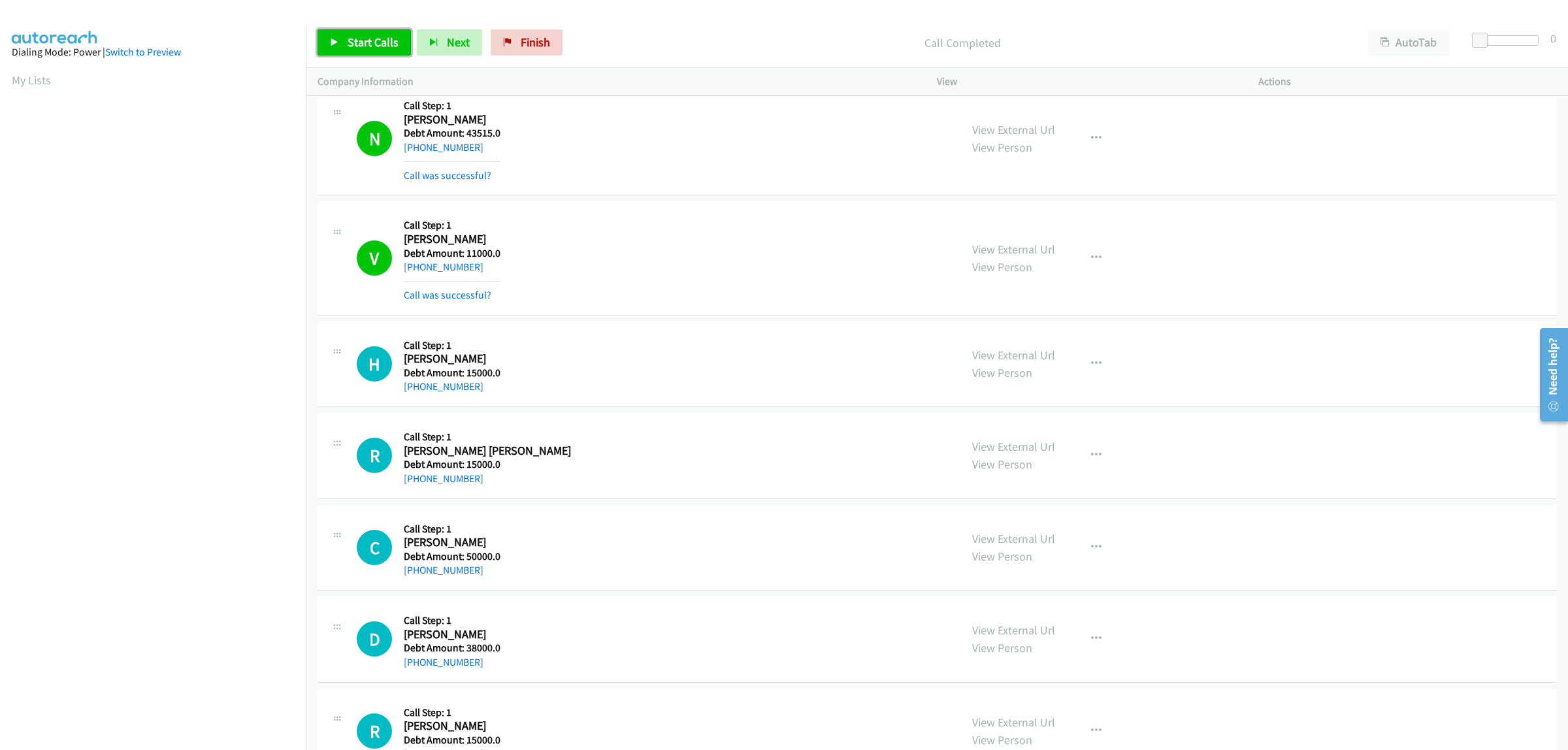
click at [375, 39] on span "Start Calls" at bounding box center [373, 42] width 51 height 15
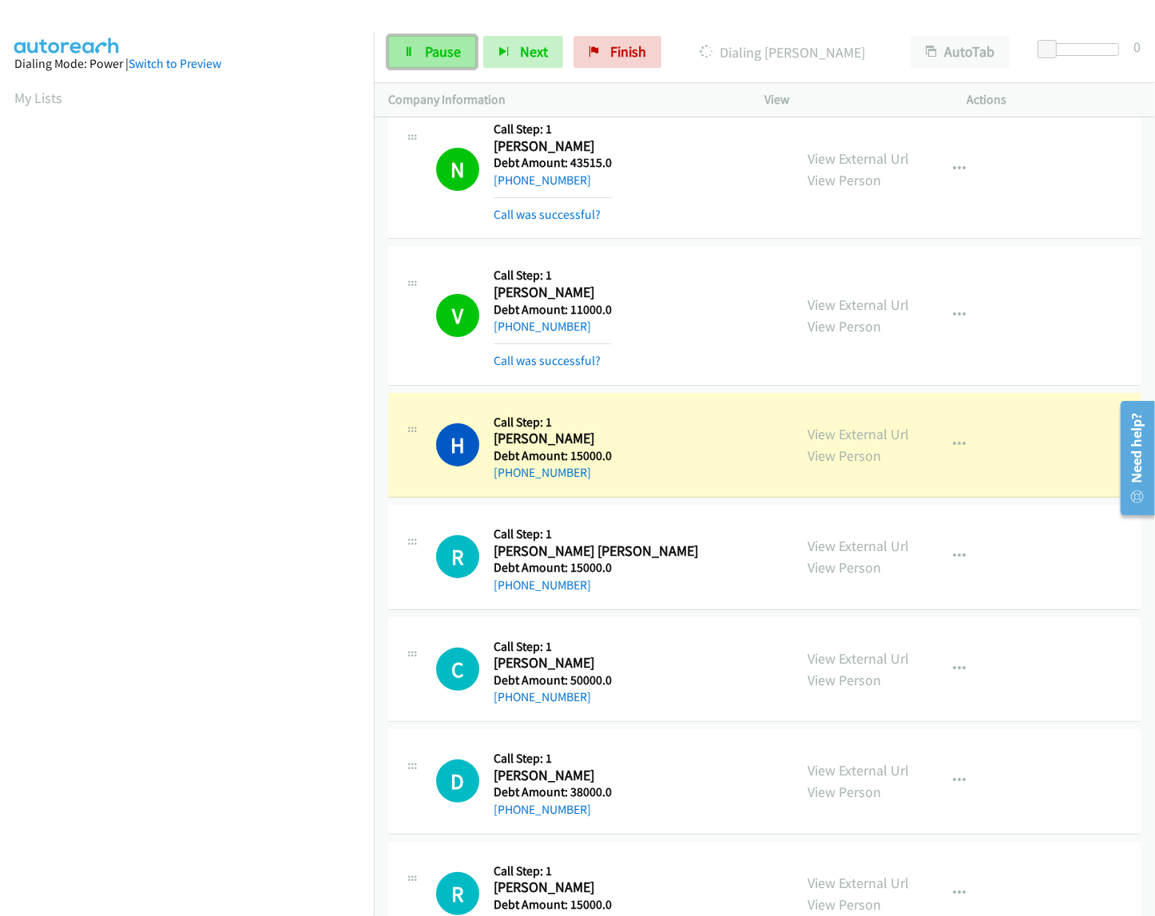
click at [438, 56] on span "Pause" at bounding box center [443, 51] width 36 height 18
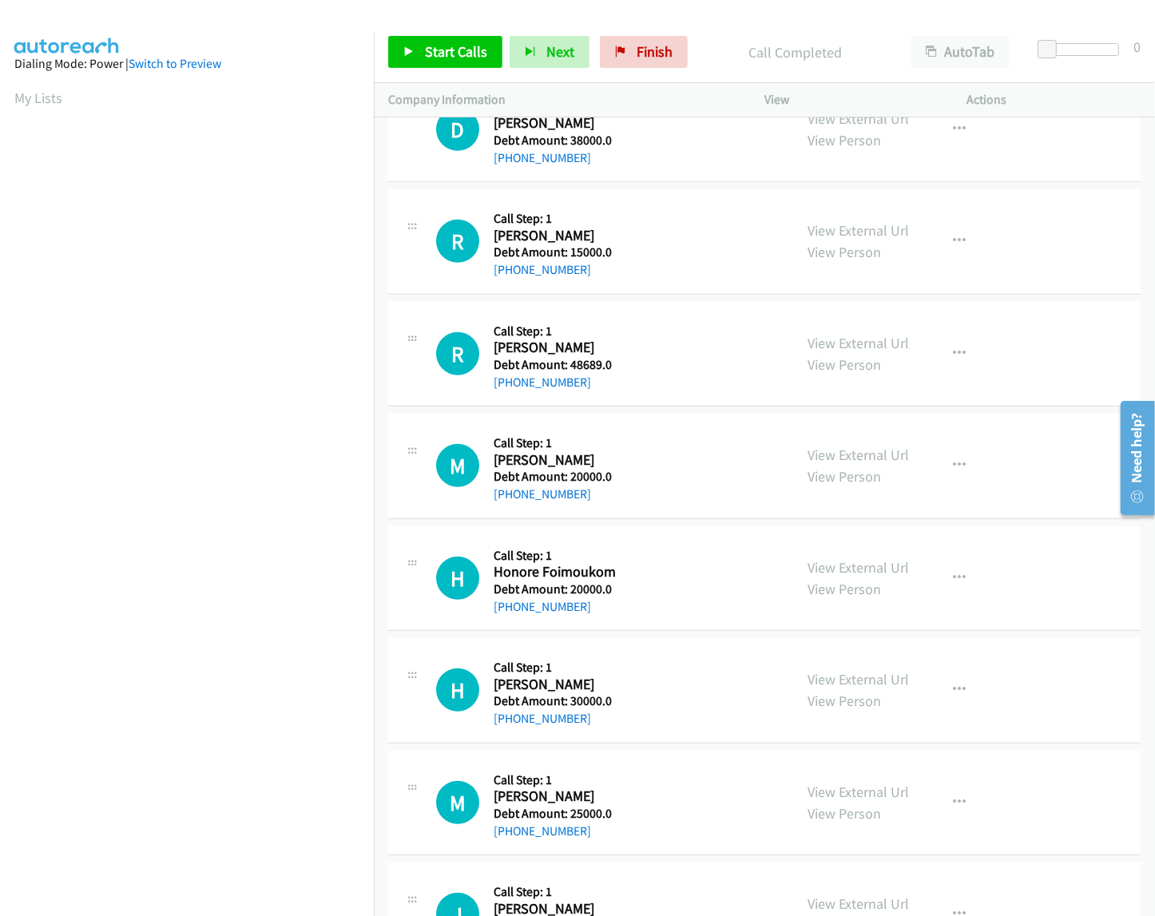
scroll to position [5588, 0]
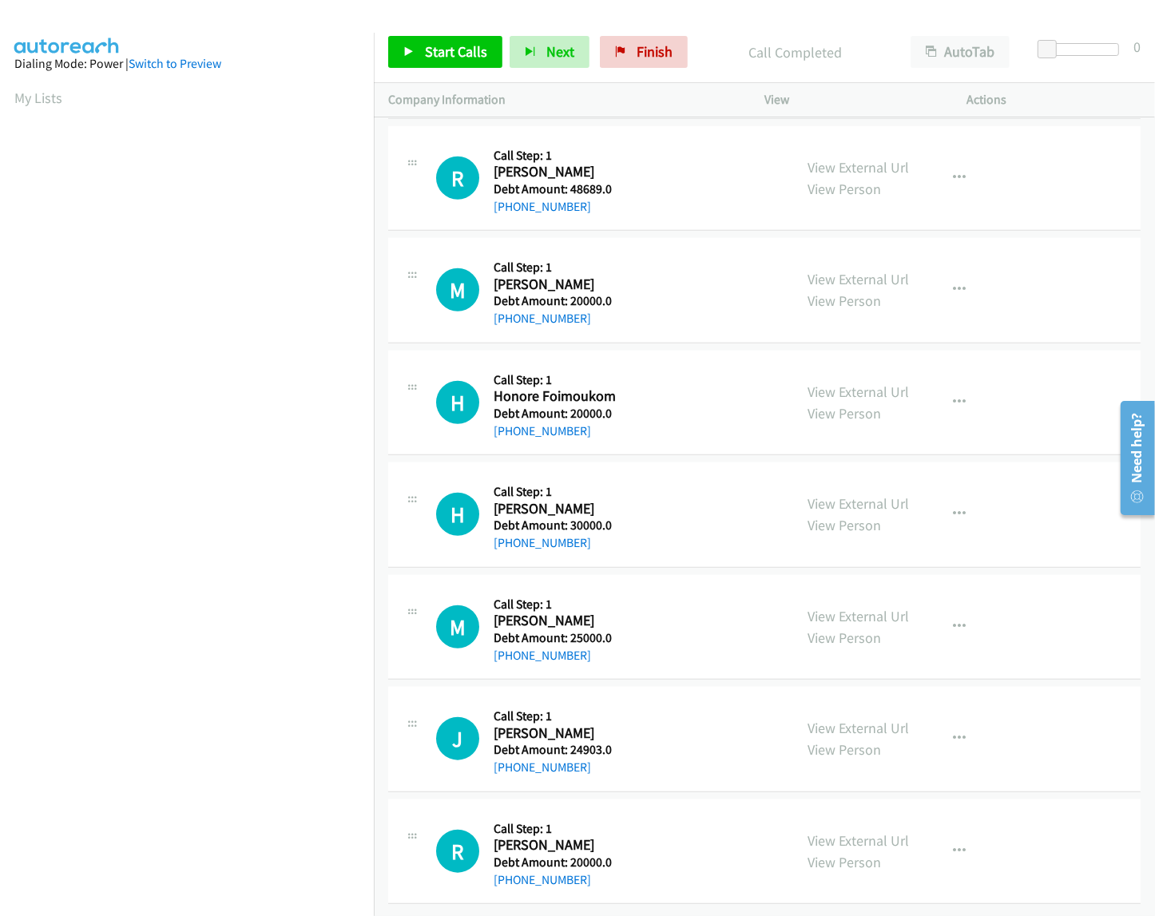
click at [469, 44] on span "Start Calls" at bounding box center [456, 51] width 62 height 18
click at [510, 36] on link "Pause" at bounding box center [525, 44] width 31 height 17
click at [453, 54] on span "Start Calls" at bounding box center [456, 51] width 62 height 18
click at [421, 22] on div "Start Calls Pause Next Finish Dialing Honore Foimoukom AutoTab AutoTab 0" at bounding box center [764, 52] width 781 height 61
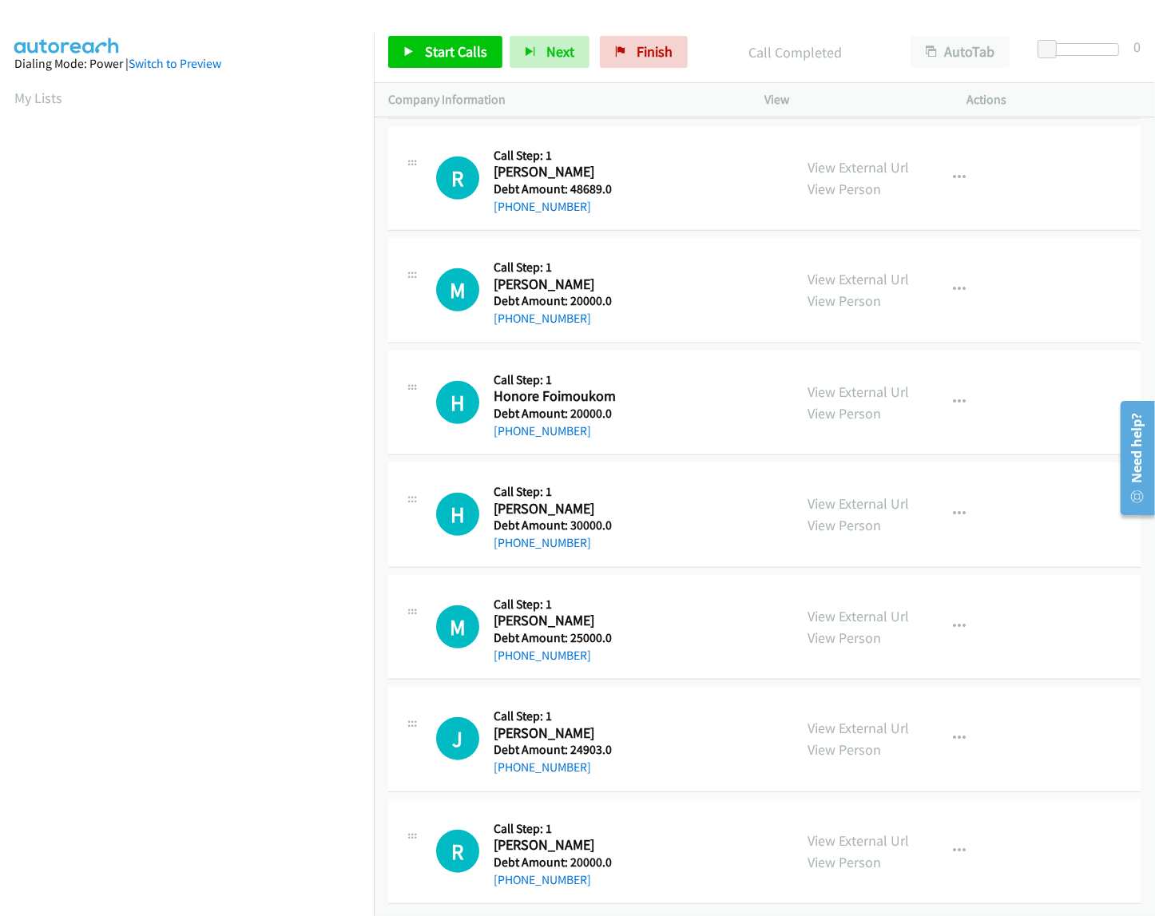
click at [510, 42] on link "Pause" at bounding box center [525, 44] width 31 height 17
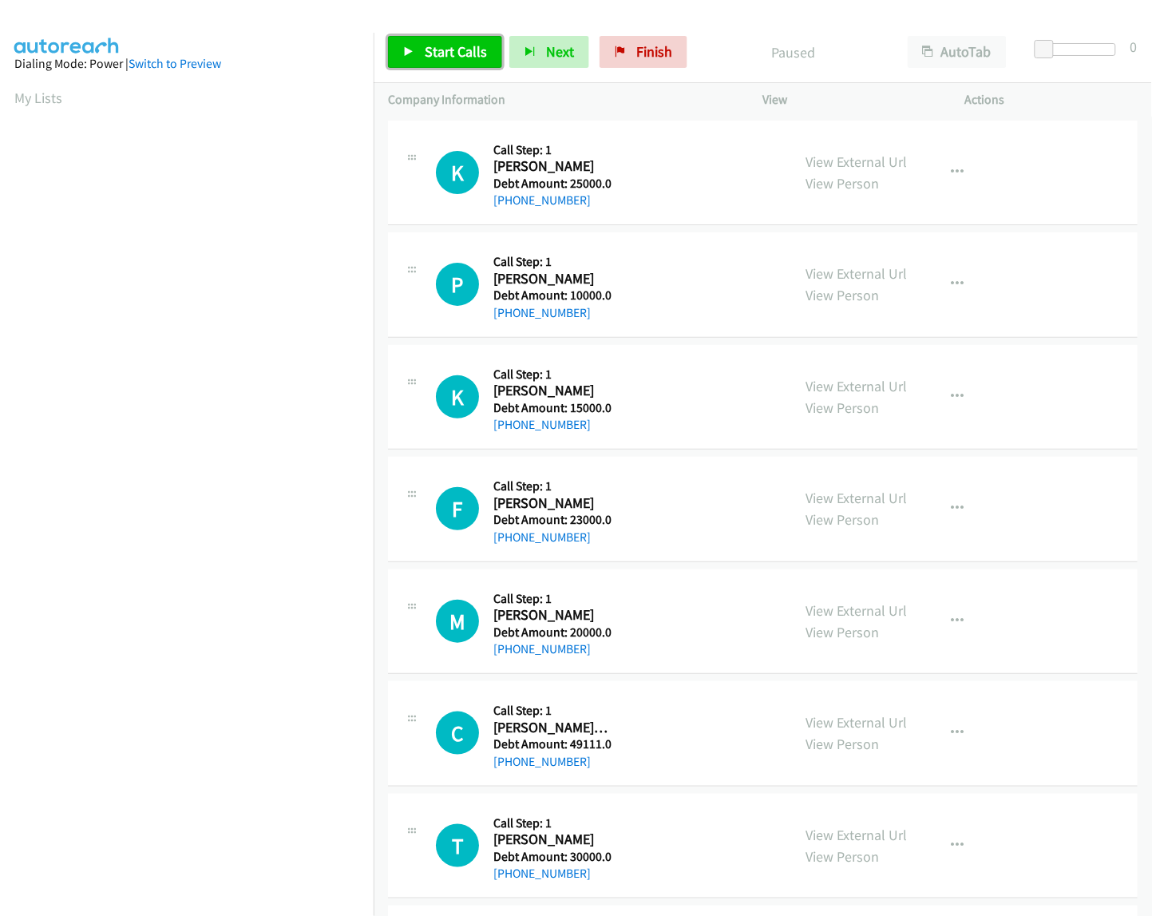
click at [463, 61] on span "Start Calls" at bounding box center [456, 51] width 62 height 18
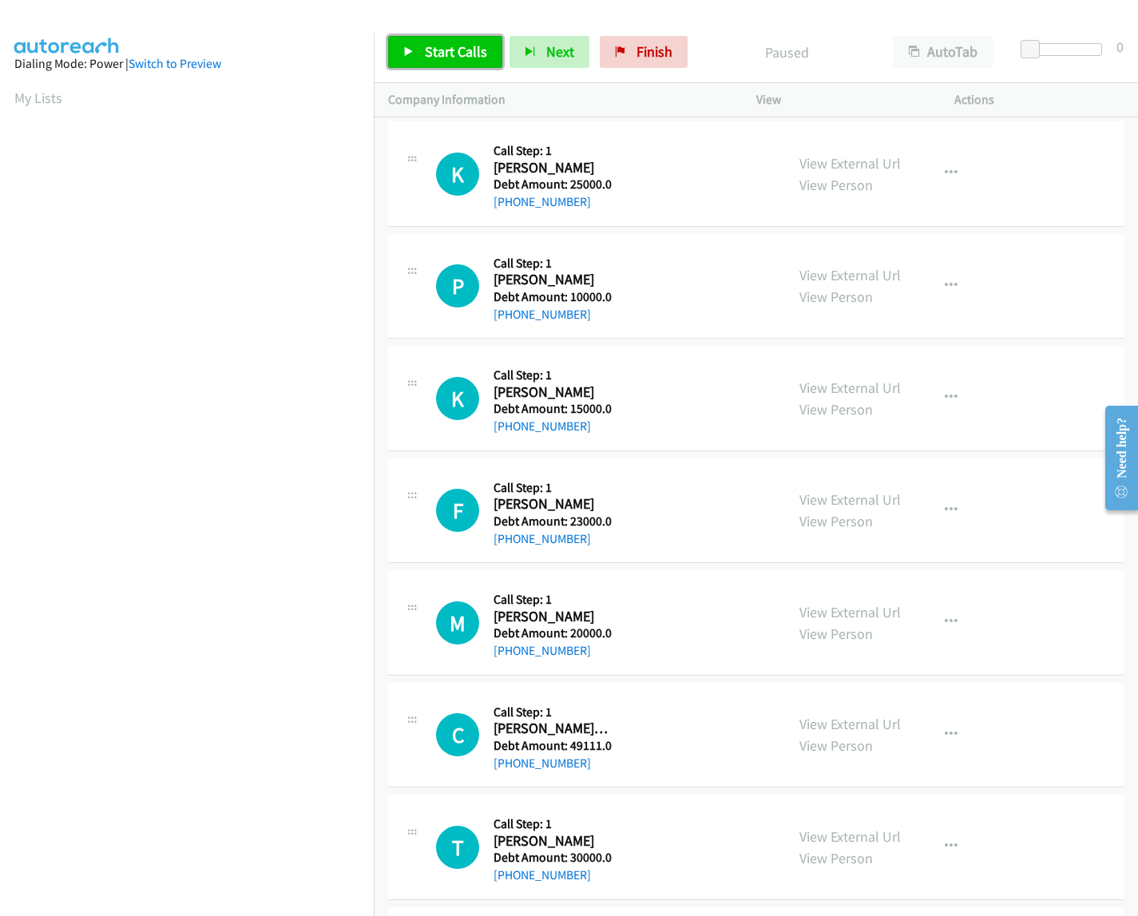
click at [442, 42] on span "Start Calls" at bounding box center [456, 51] width 62 height 18
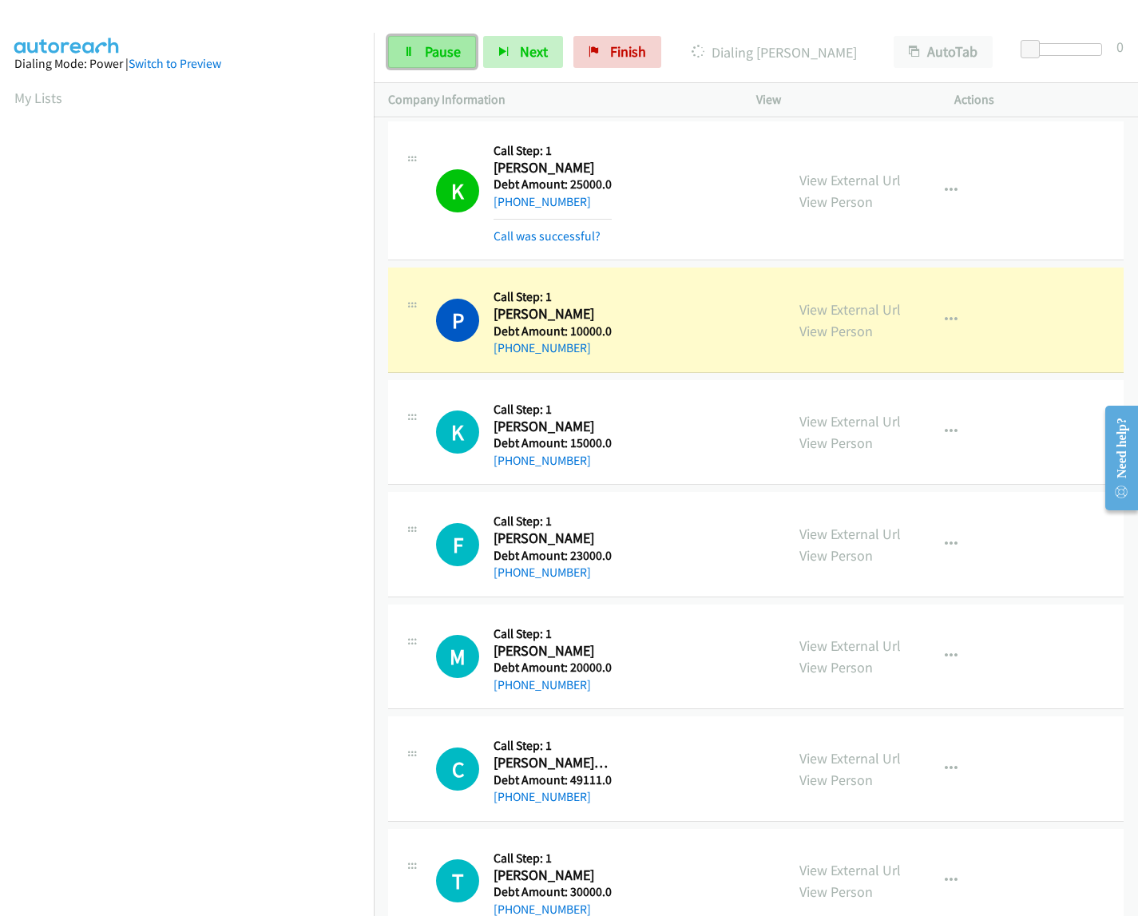
click at [426, 56] on span "Pause" at bounding box center [443, 51] width 36 height 18
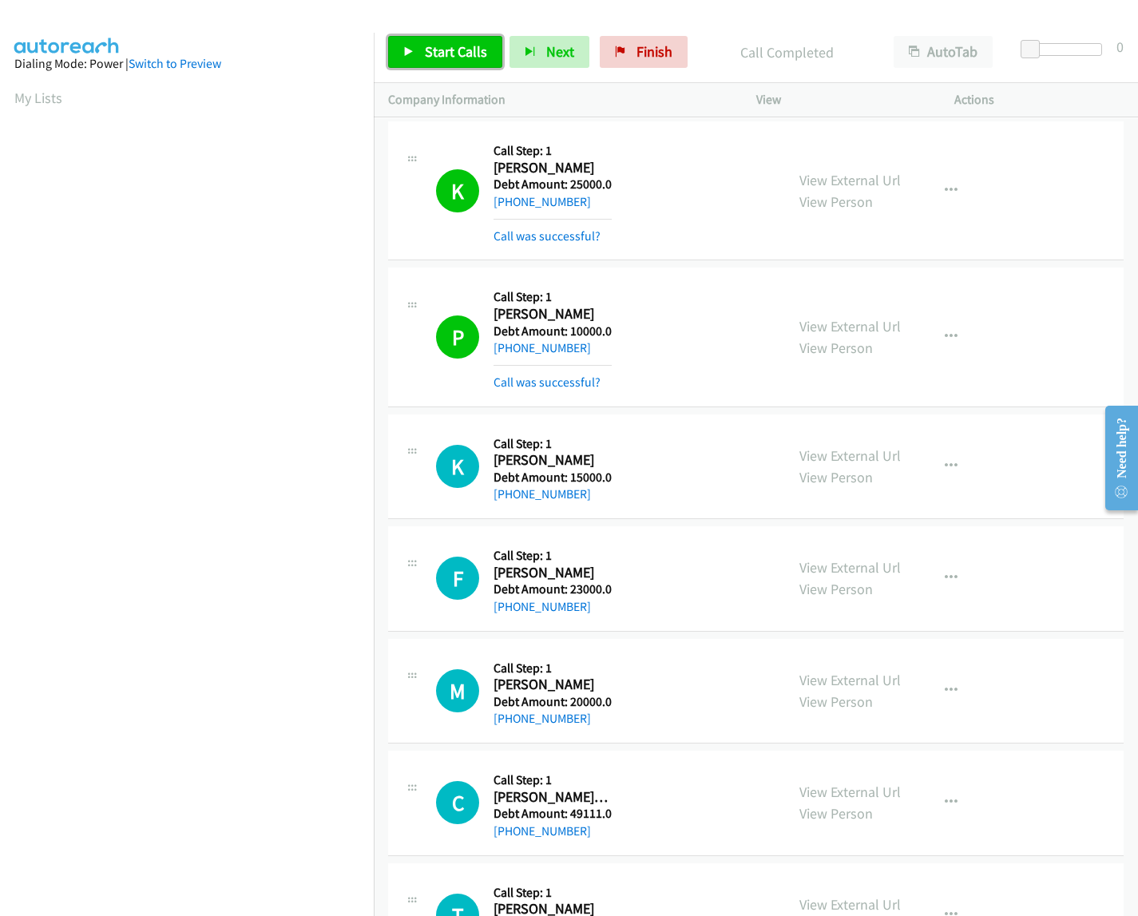
click at [448, 52] on span "Start Calls" at bounding box center [456, 51] width 62 height 18
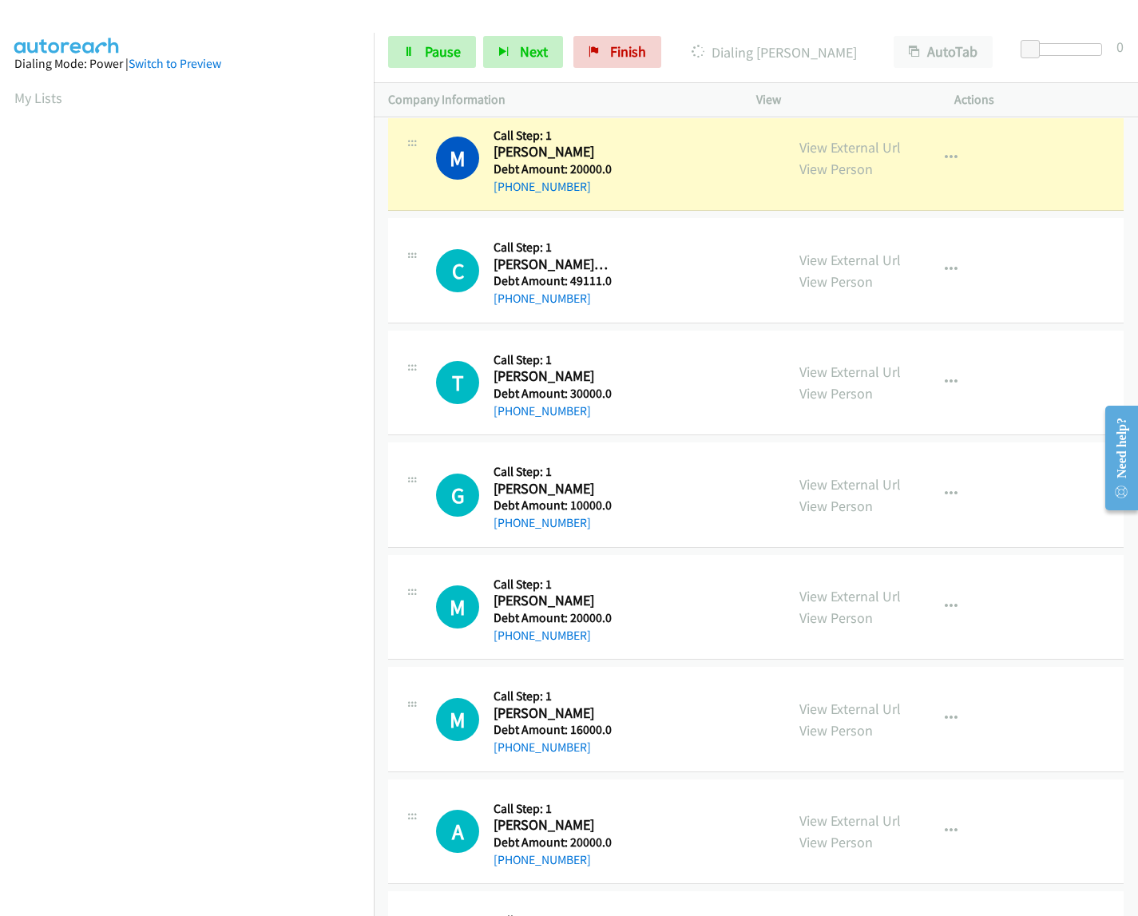
scroll to position [599, 0]
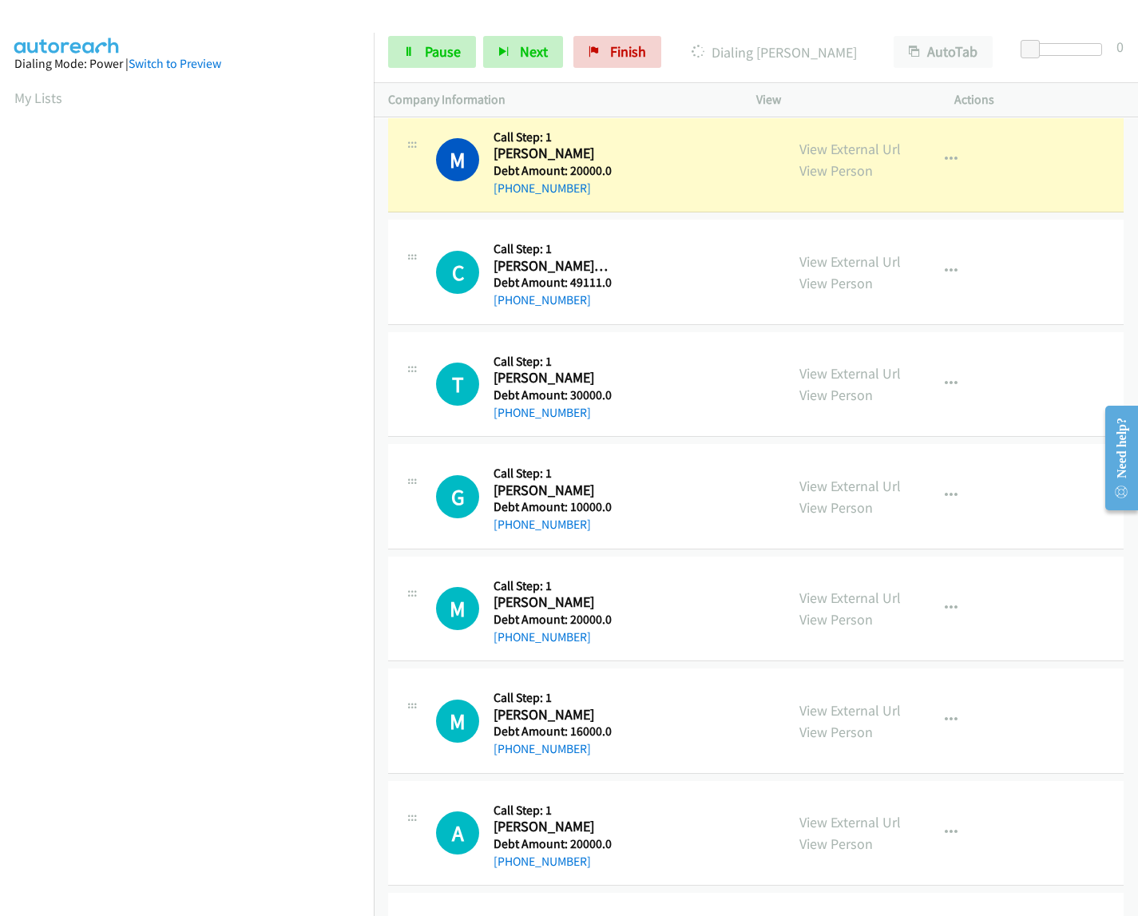
drag, startPoint x: 494, startPoint y: 156, endPoint x: 609, endPoint y: 188, distance: 120.3
click at [609, 188] on div "M Callback Scheduled Call Step: 1 [PERSON_NAME] America/Phoenix Debt Amount: 20…" at bounding box center [603, 160] width 335 height 76
copy div "[PERSON_NAME] America/Phoenix Debt Amount: 20000.0 [PHONE_NUMBER]"
click at [434, 46] on span "Pause" at bounding box center [443, 51] width 36 height 18
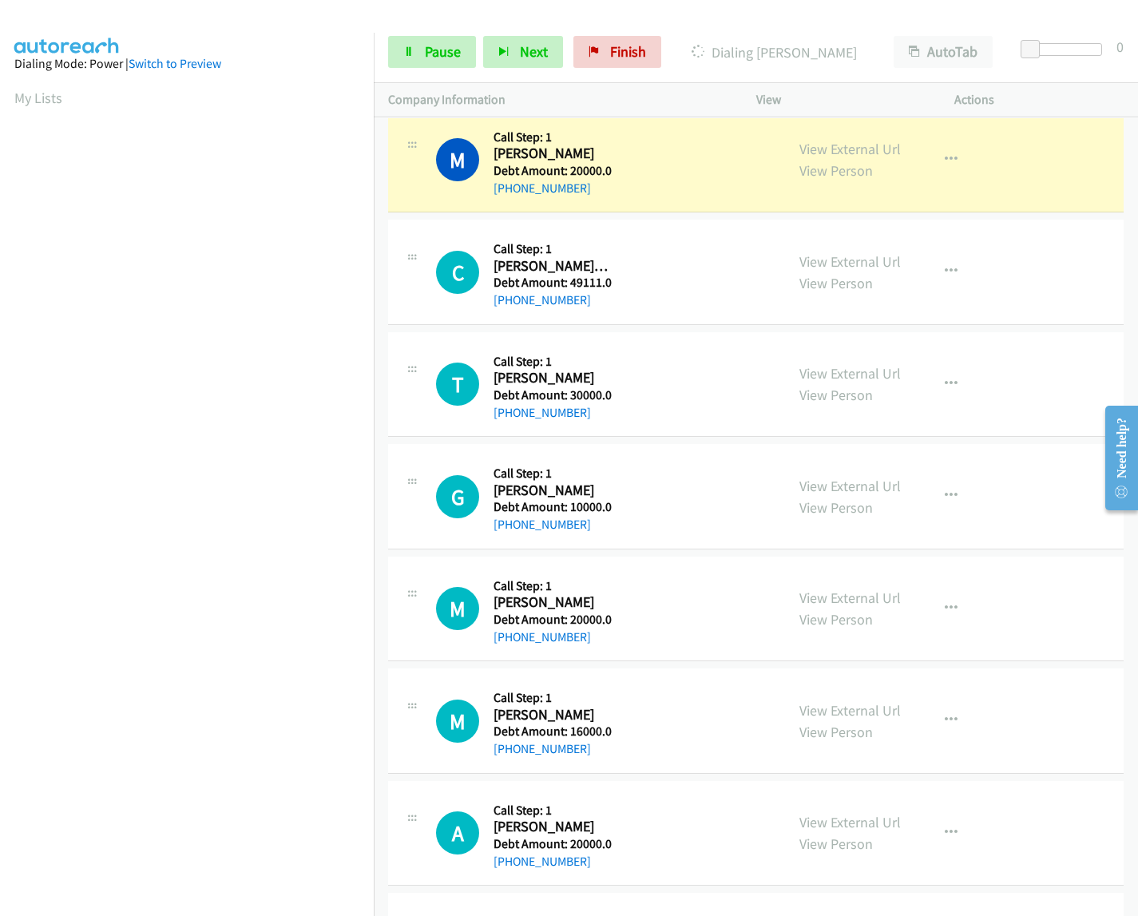
click at [419, 53] on link "Start Calls" at bounding box center [403, 44] width 31 height 17
click at [926, 46] on button "AutoTab" at bounding box center [943, 52] width 99 height 32
click at [1000, 46] on button "AutoTab" at bounding box center [1015, 44] width 30 height 16
click at [436, 52] on span "Pause" at bounding box center [443, 51] width 36 height 18
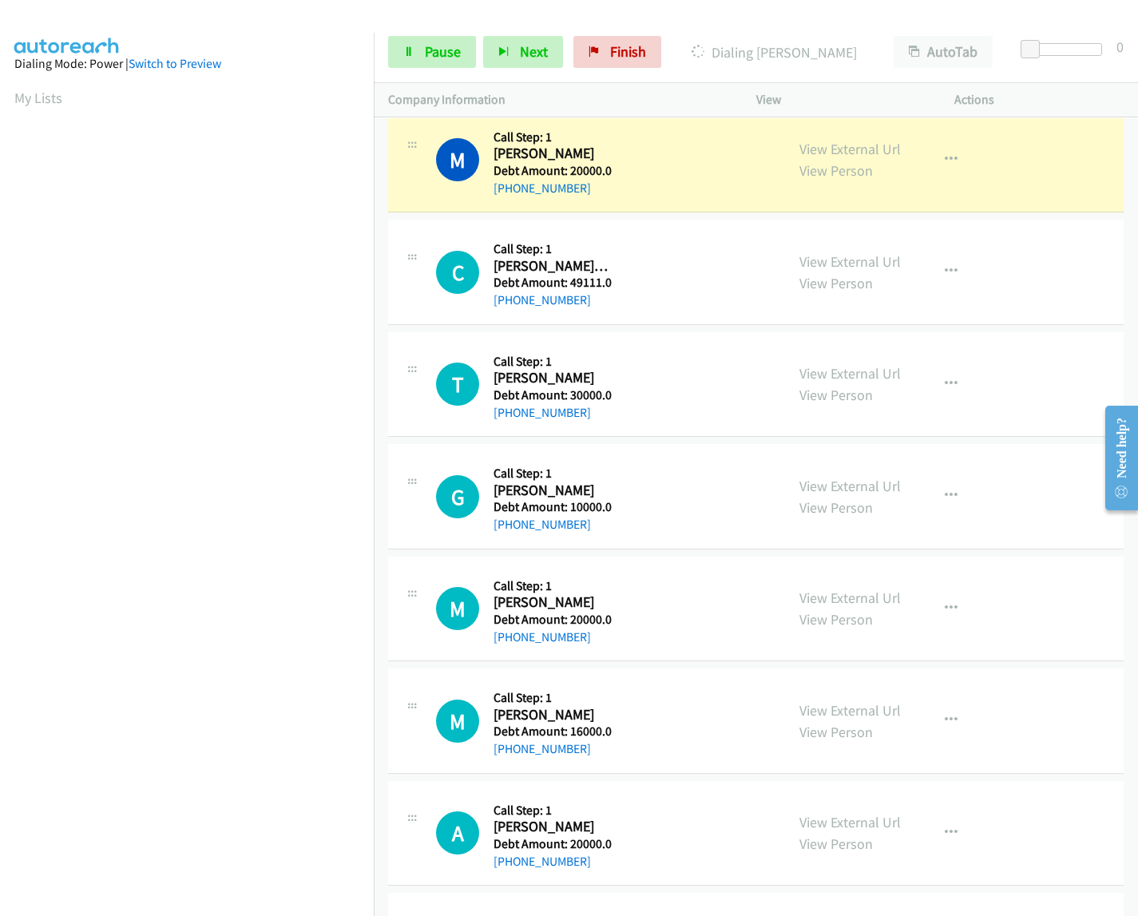
scroll to position [0, 2]
click div "D Callback Scheduled Call Step: 1 Daniel Rasmussen America/Phoenix Debt Amount:…"
click at [433, 58] on span "Start Calls" at bounding box center [418, 75] width 30 height 34
click at [446, 50] on span "Pause" at bounding box center [443, 51] width 36 height 18
click div "D Callback Scheduled Call Step: 1 Daniel Deboer America/New_York Debt Amount: 2…"
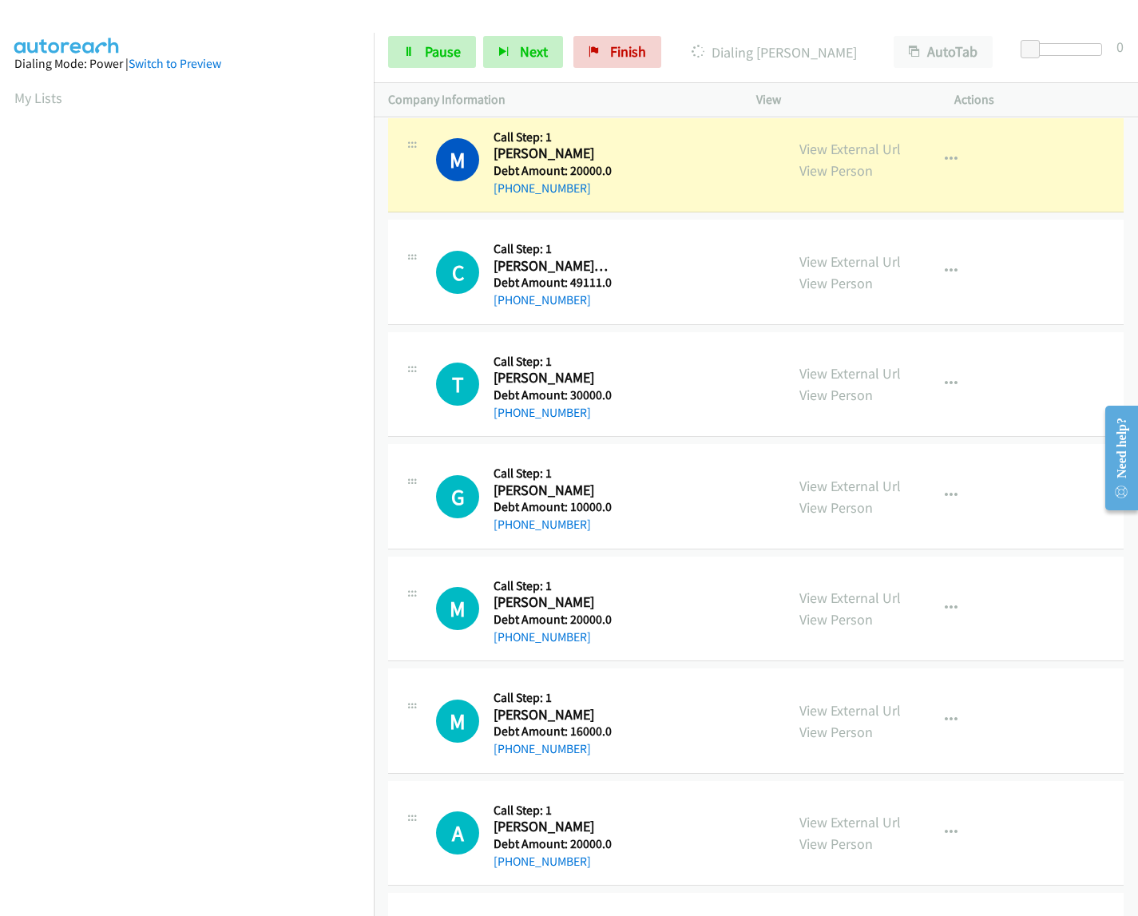
scroll to position [4326, 0]
click at [464, 26] on div "Start Calls Pause Next Finish Call Completed AutoTab AutoTab 0" at bounding box center [756, 52] width 764 height 61
click at [433, 58] on span "Start Calls" at bounding box center [418, 75] width 30 height 34
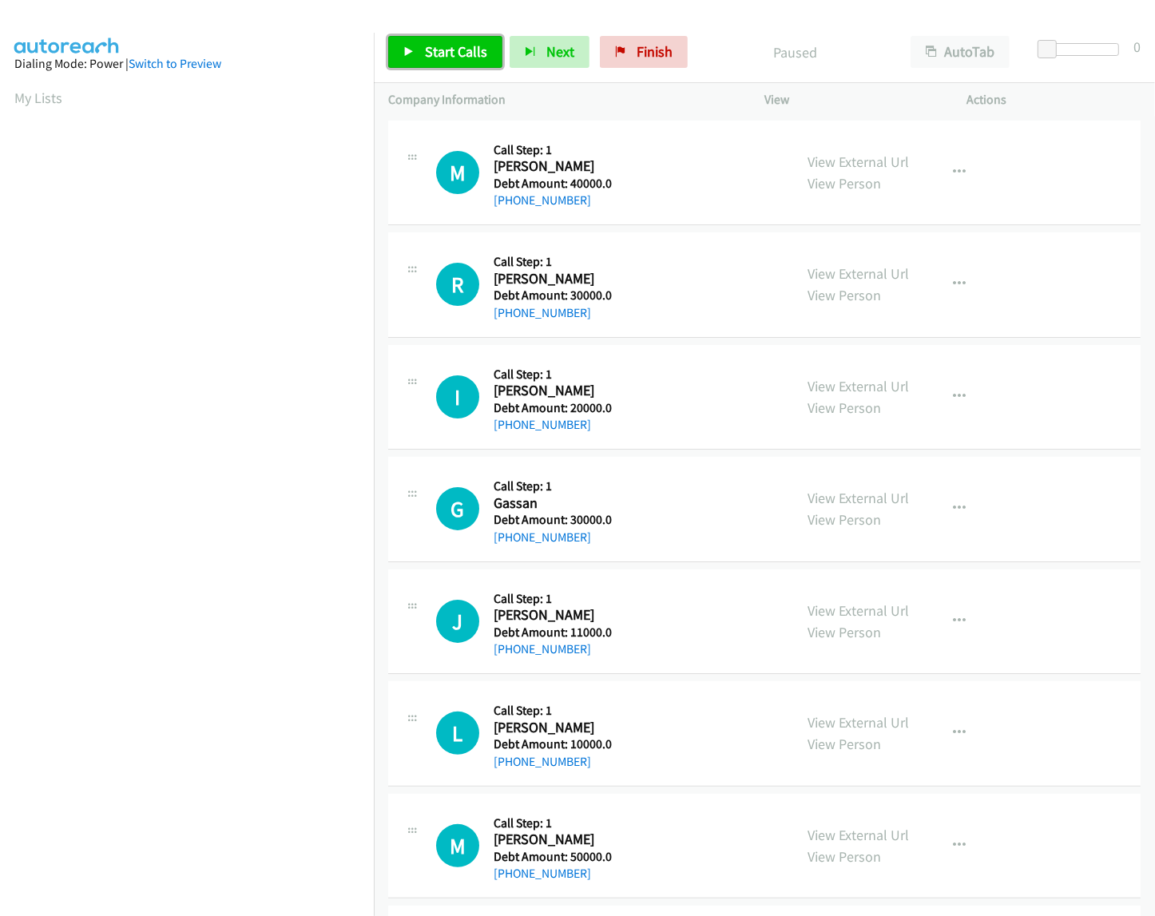
click at [426, 54] on span "Start Calls" at bounding box center [456, 51] width 62 height 18
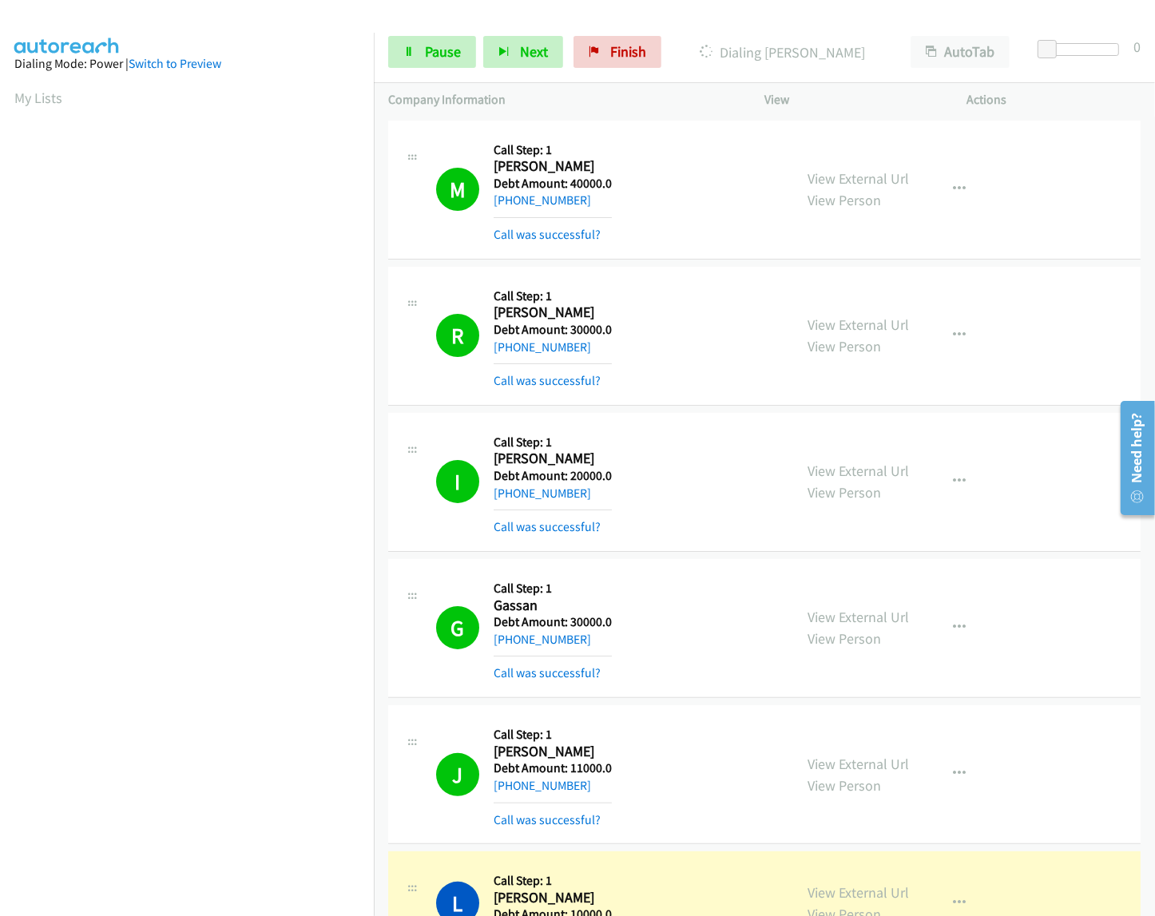
scroll to position [687, 0]
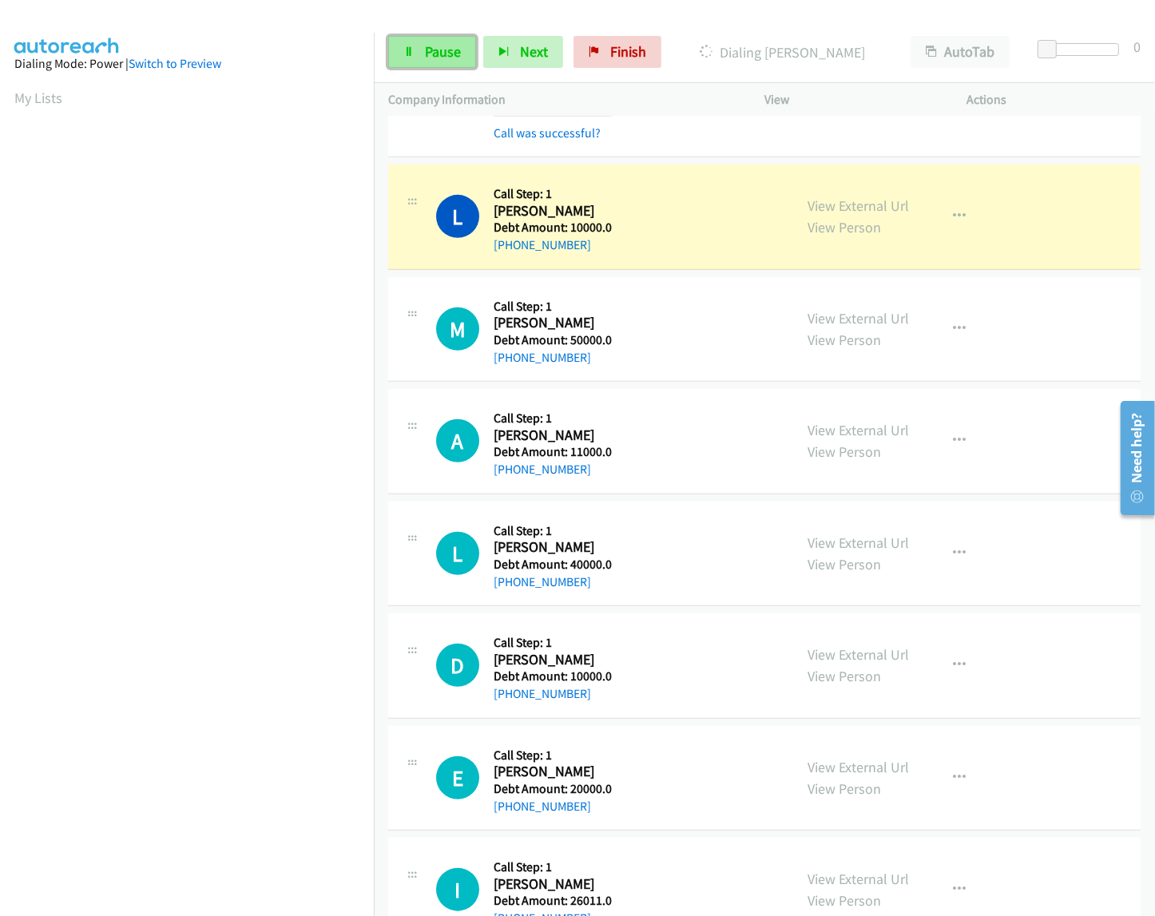
click at [461, 40] on link "Pause" at bounding box center [432, 52] width 88 height 32
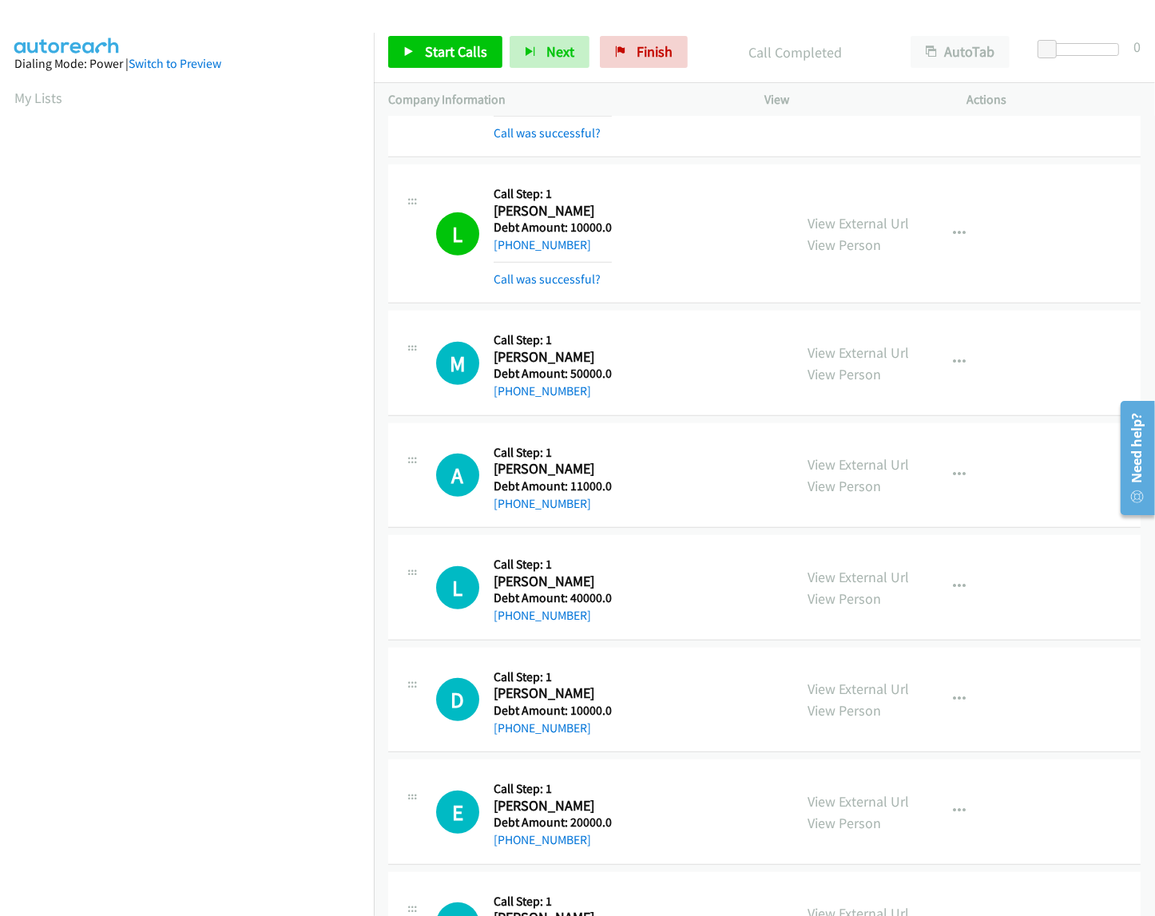
scroll to position [0, 2]
click at [440, 56] on span "Start Calls" at bounding box center [456, 51] width 62 height 18
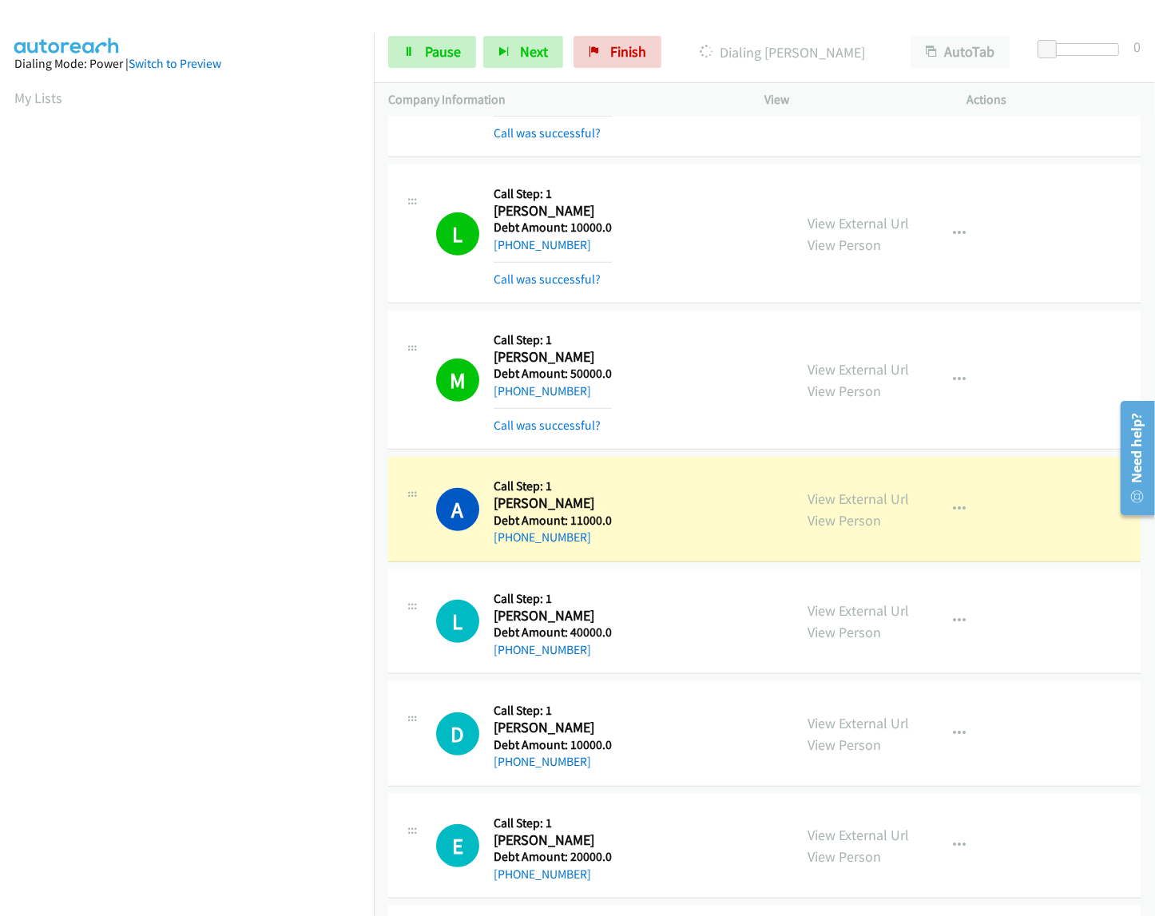
click at [433, 57] on span "Pause" at bounding box center [443, 51] width 36 height 18
click at [419, 38] on link "Start Calls" at bounding box center [403, 44] width 31 height 17
